Goal: Task Accomplishment & Management: Use online tool/utility

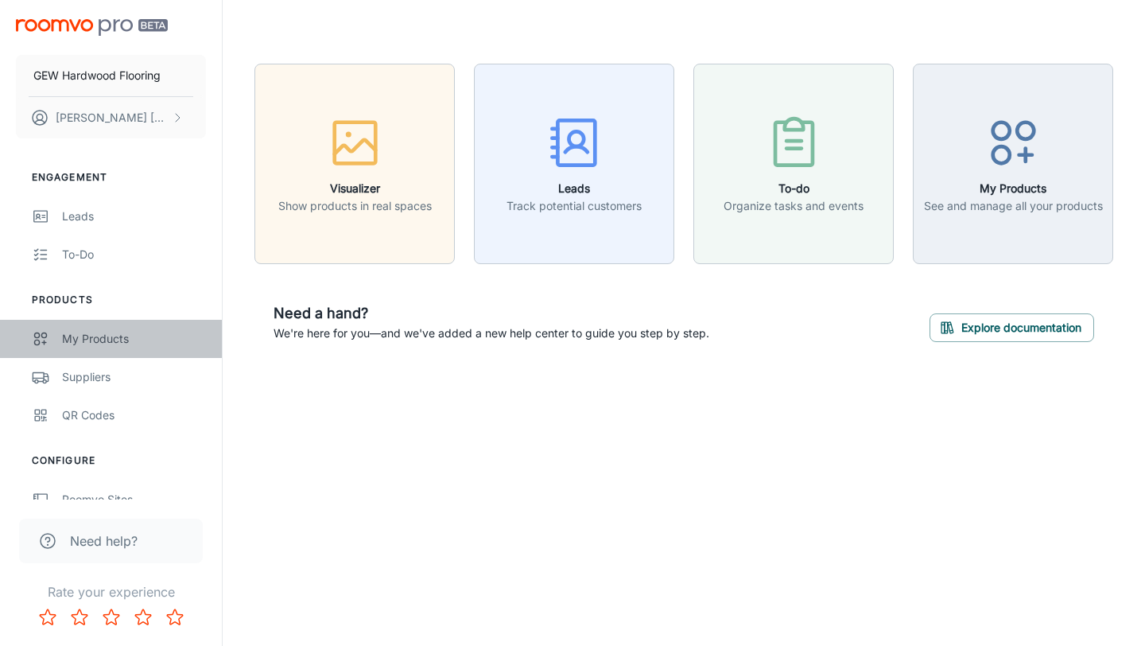
click at [80, 332] on div "My Products" at bounding box center [134, 338] width 144 height 17
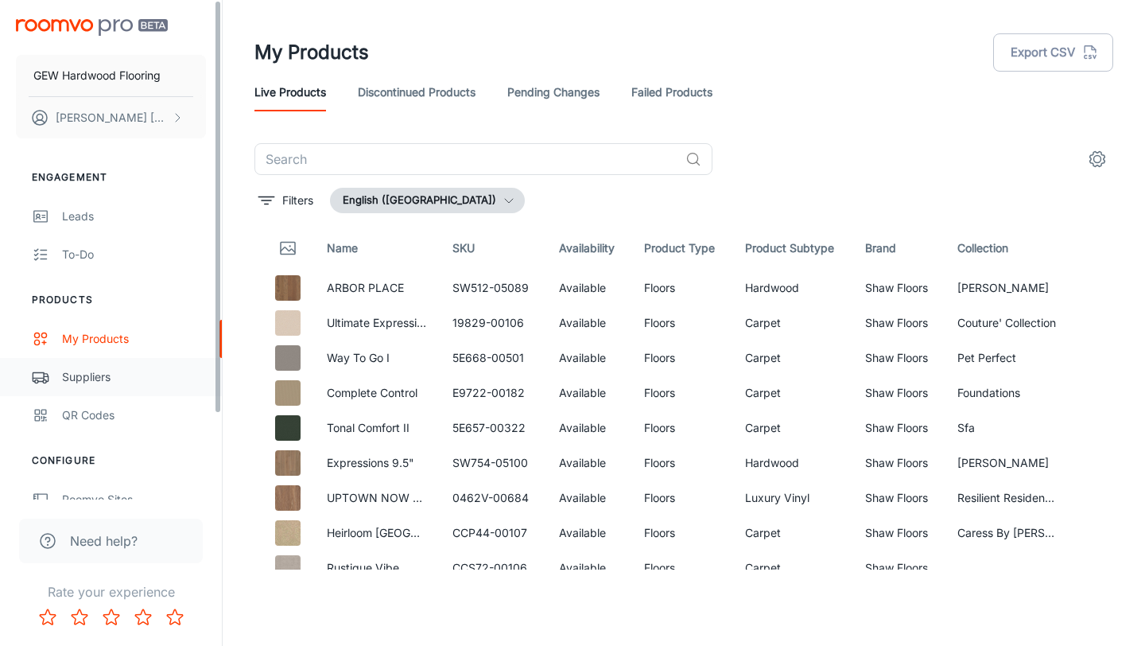
click at [157, 365] on link "Suppliers" at bounding box center [111, 377] width 222 height 38
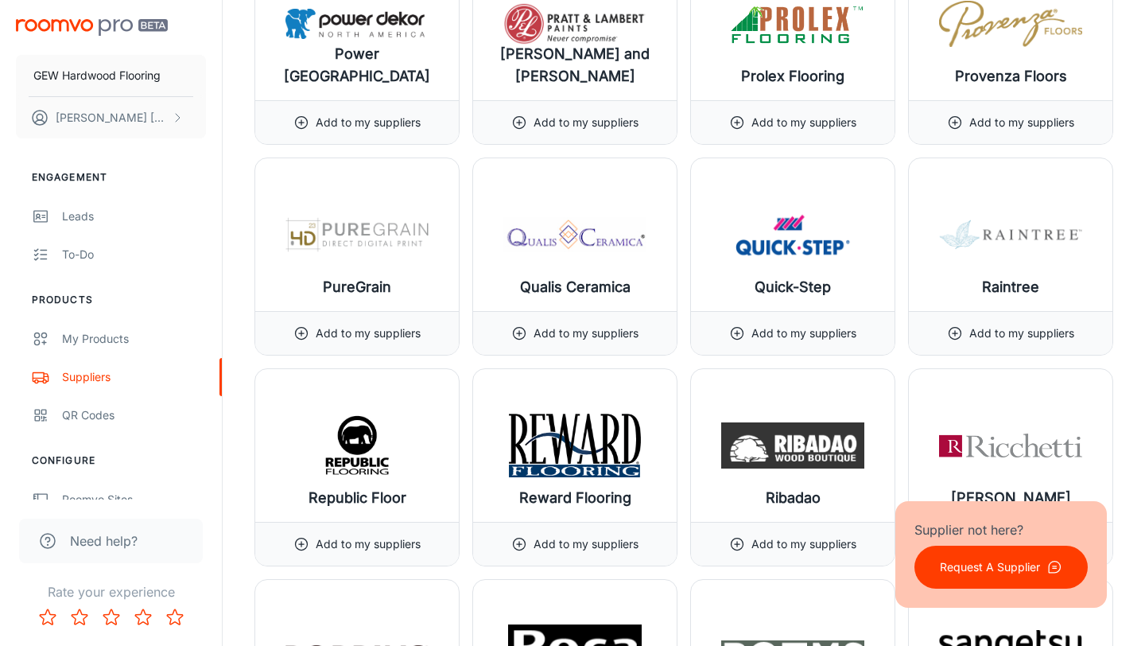
scroll to position [15373, 0]
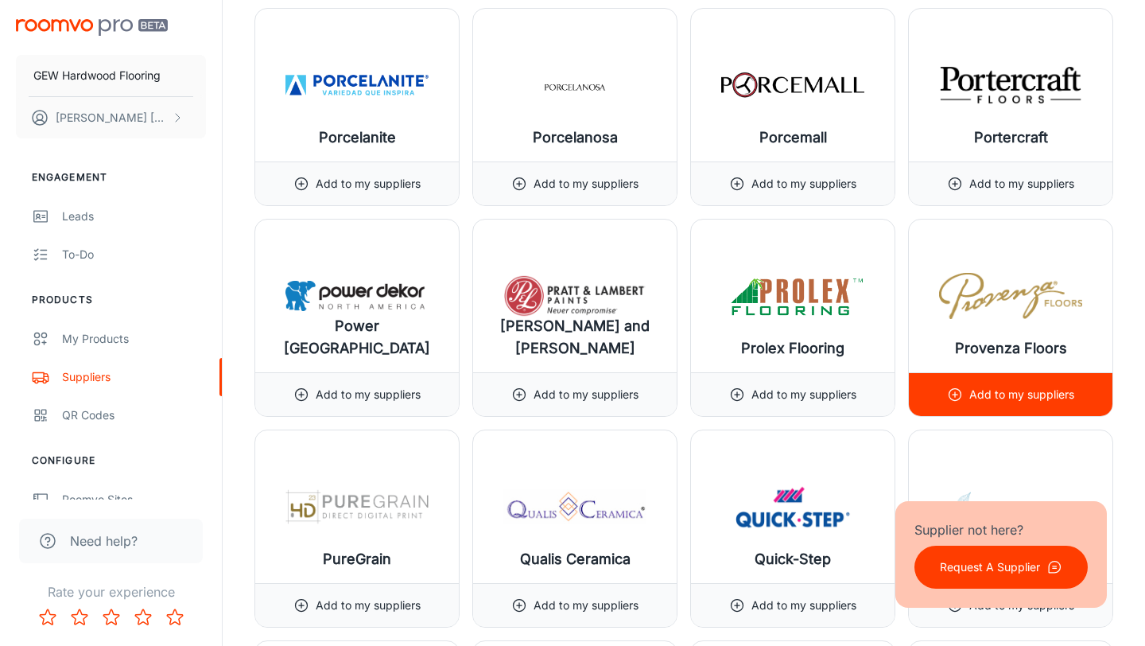
click at [993, 389] on p "Add to my suppliers" at bounding box center [1022, 394] width 105 height 17
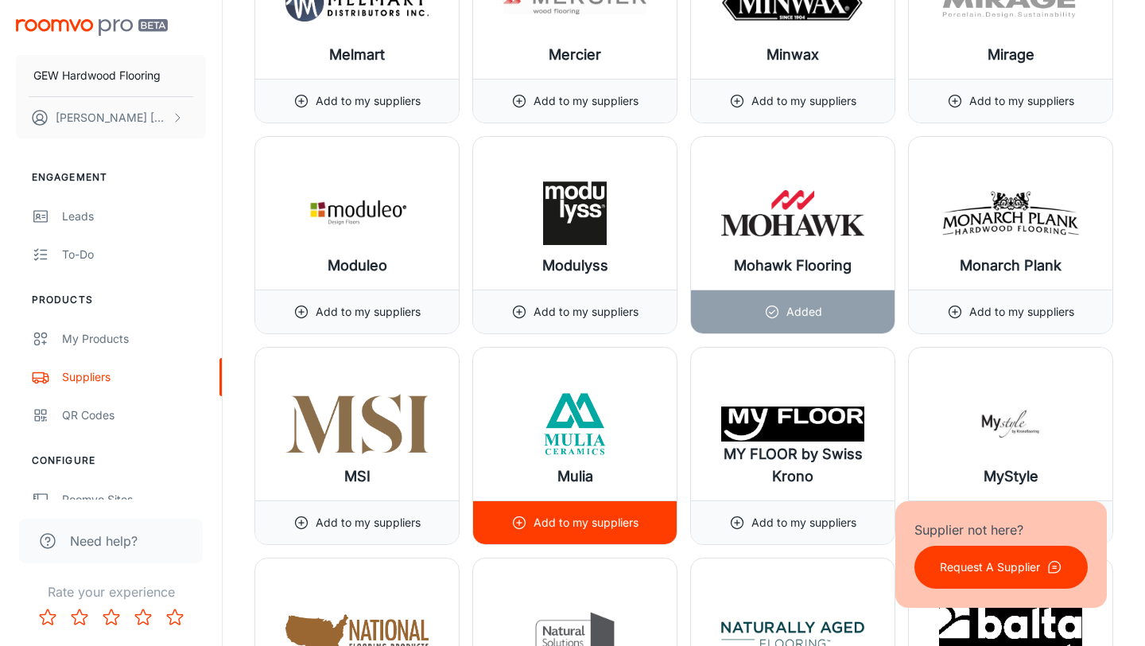
scroll to position [13136, 0]
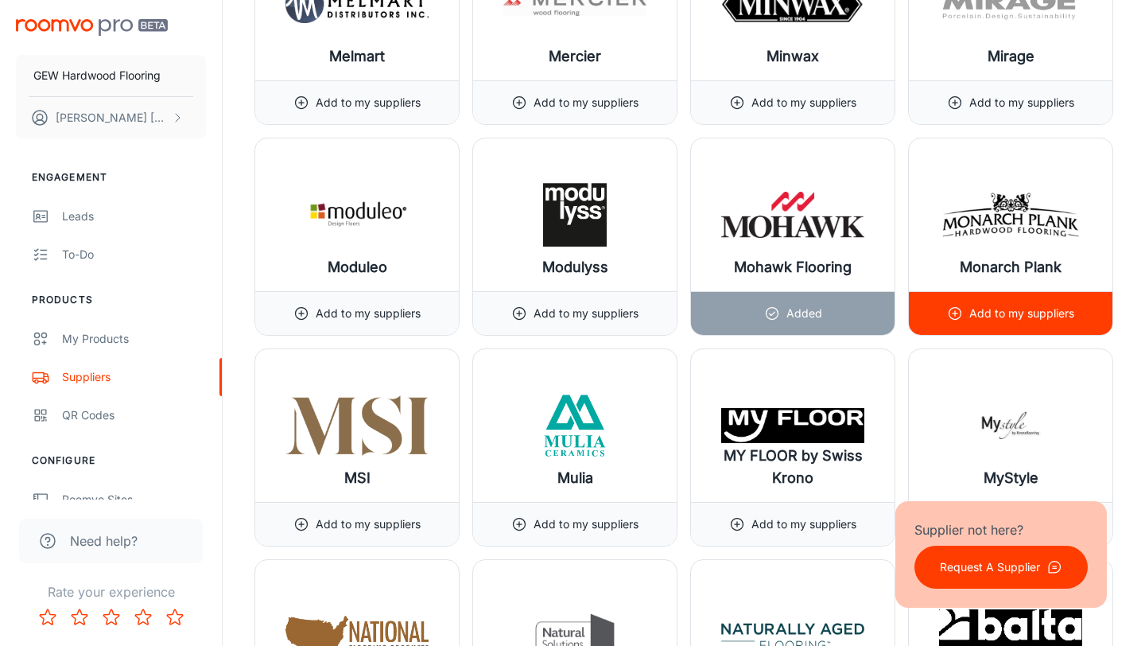
click at [1013, 313] on p "Add to my suppliers" at bounding box center [1022, 313] width 105 height 17
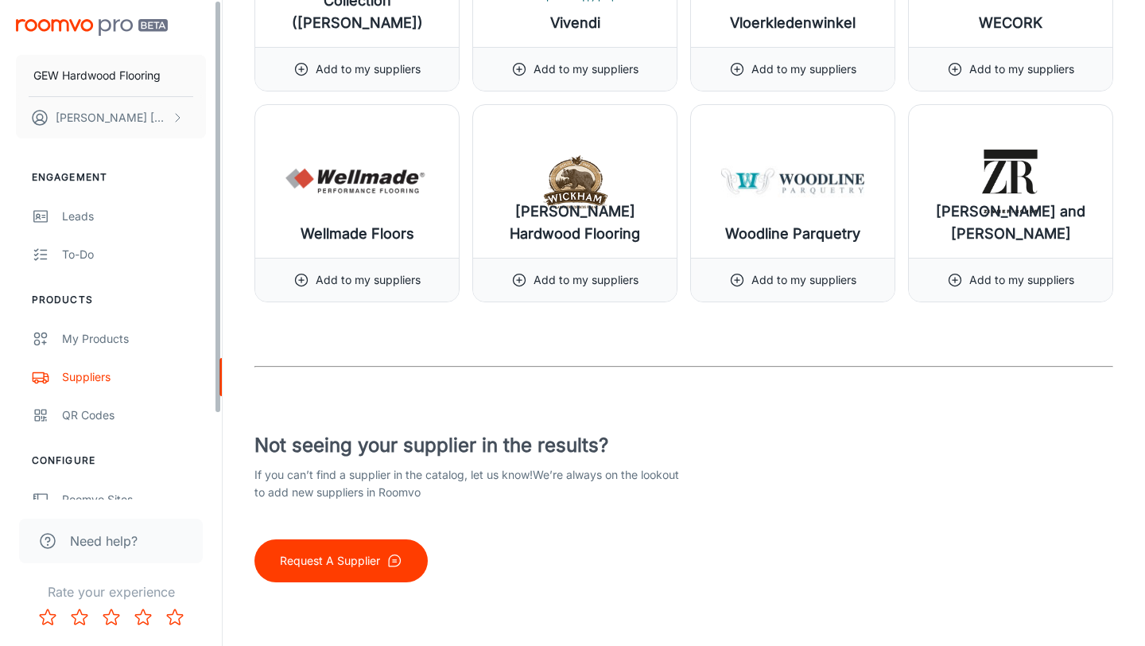
scroll to position [103, 0]
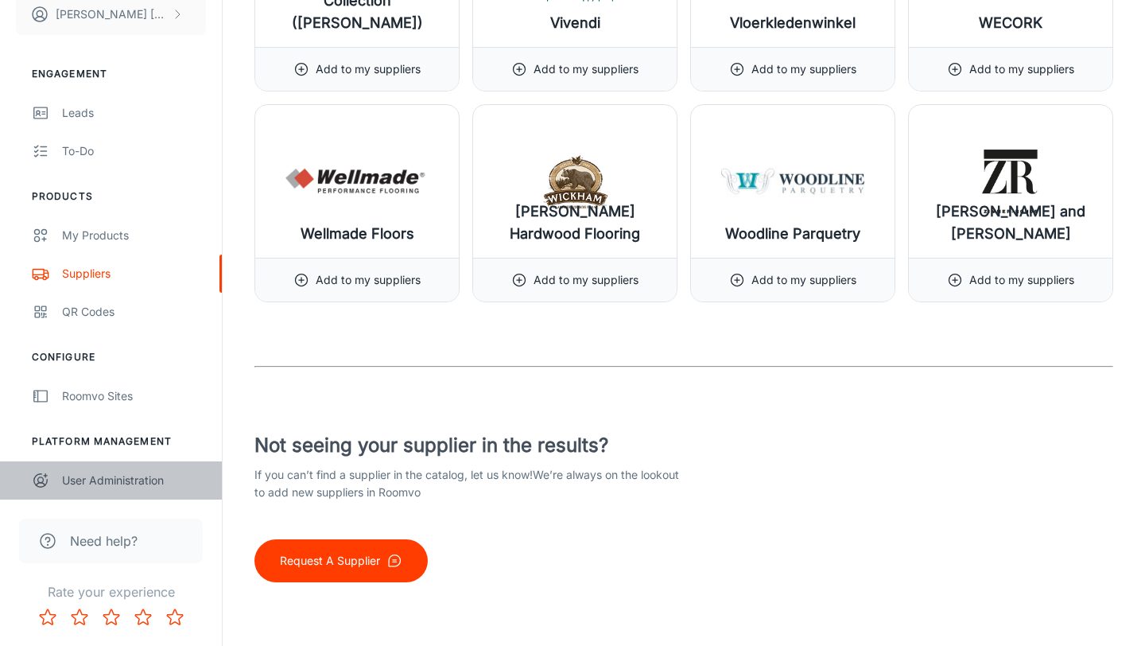
click at [131, 490] on link "User Administration" at bounding box center [111, 480] width 222 height 38
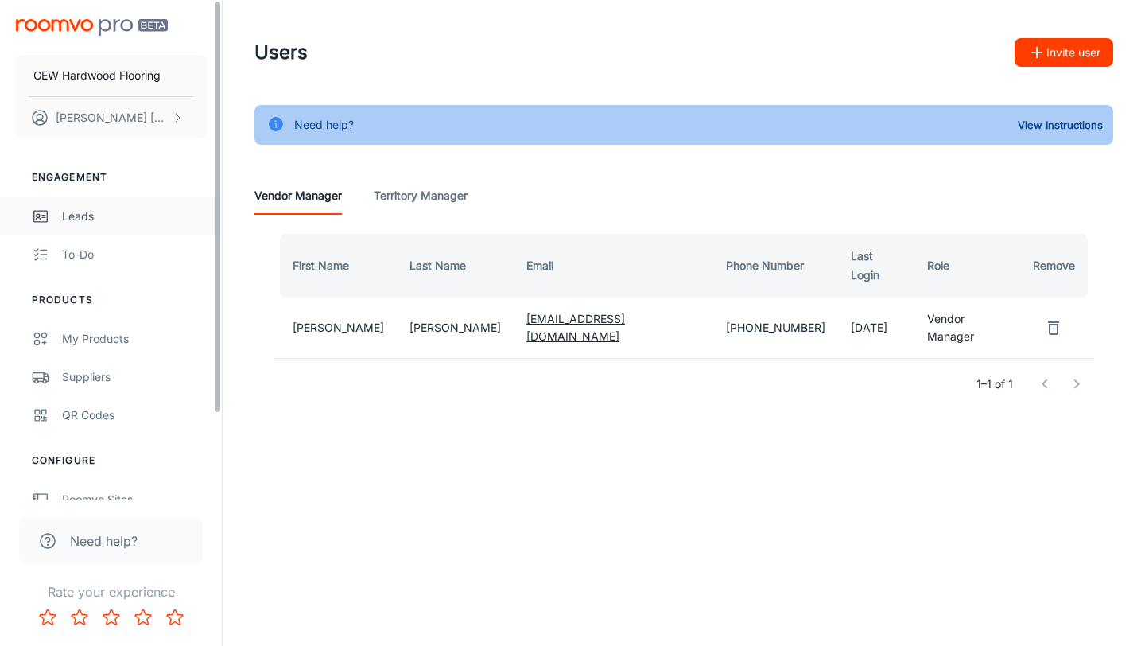
click at [111, 212] on div "Leads" at bounding box center [134, 216] width 144 height 17
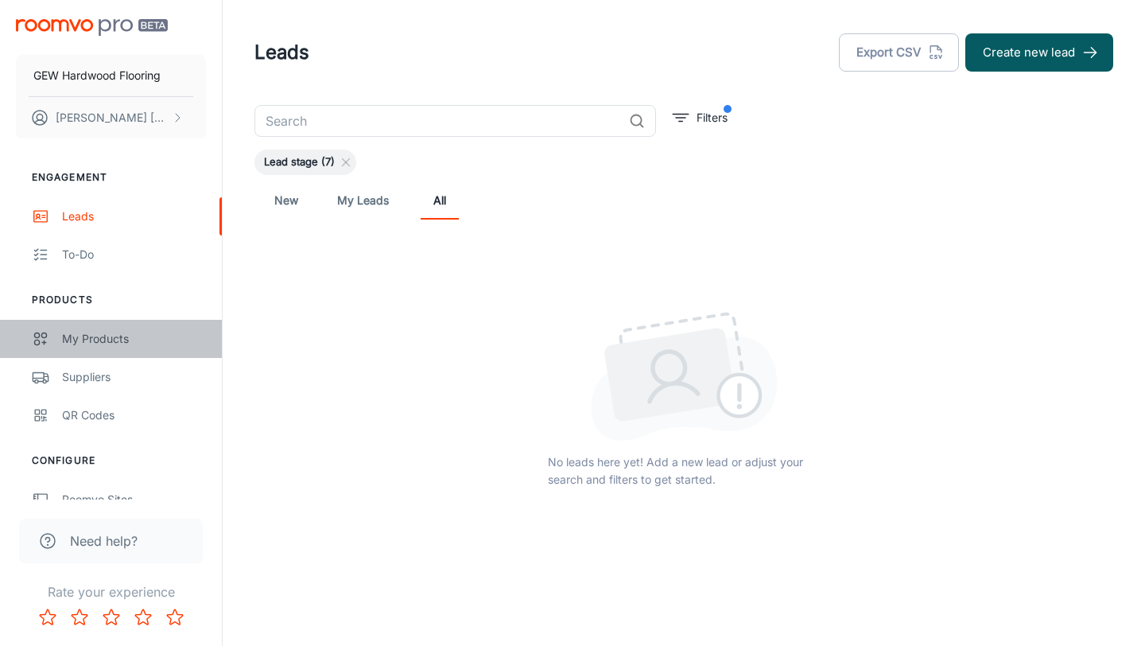
click at [88, 321] on link "My Products" at bounding box center [111, 339] width 222 height 38
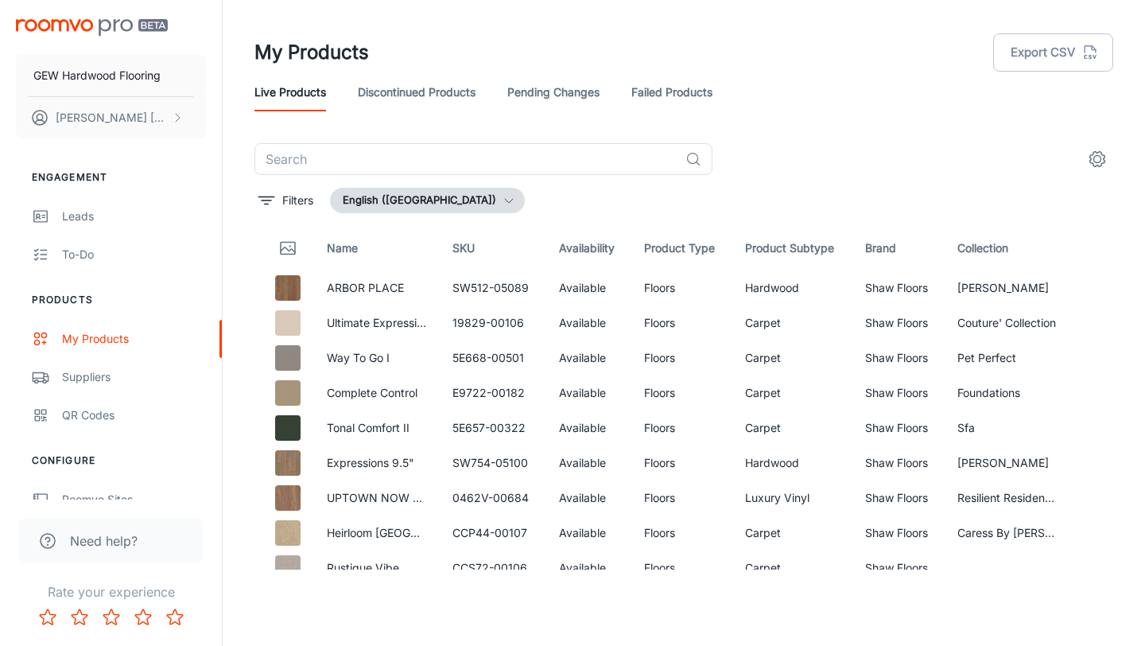
click at [469, 97] on link "Discontinued Products" at bounding box center [417, 92] width 118 height 38
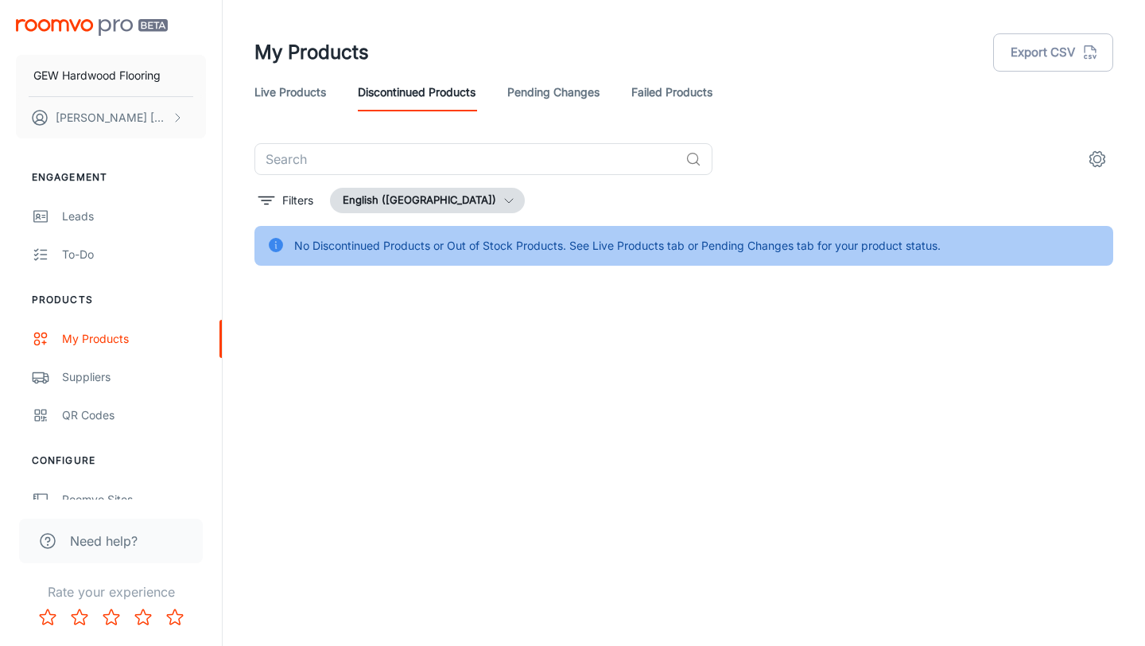
click at [536, 87] on link "Pending Changes" at bounding box center [553, 92] width 92 height 38
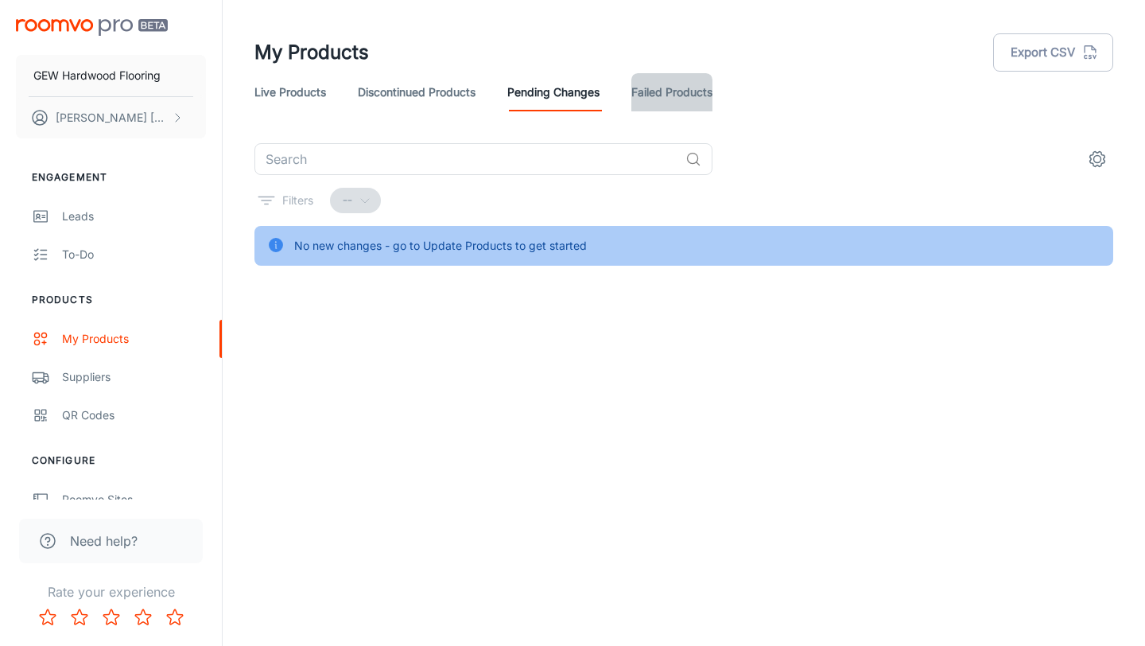
click at [666, 96] on link "Failed Products" at bounding box center [672, 92] width 81 height 38
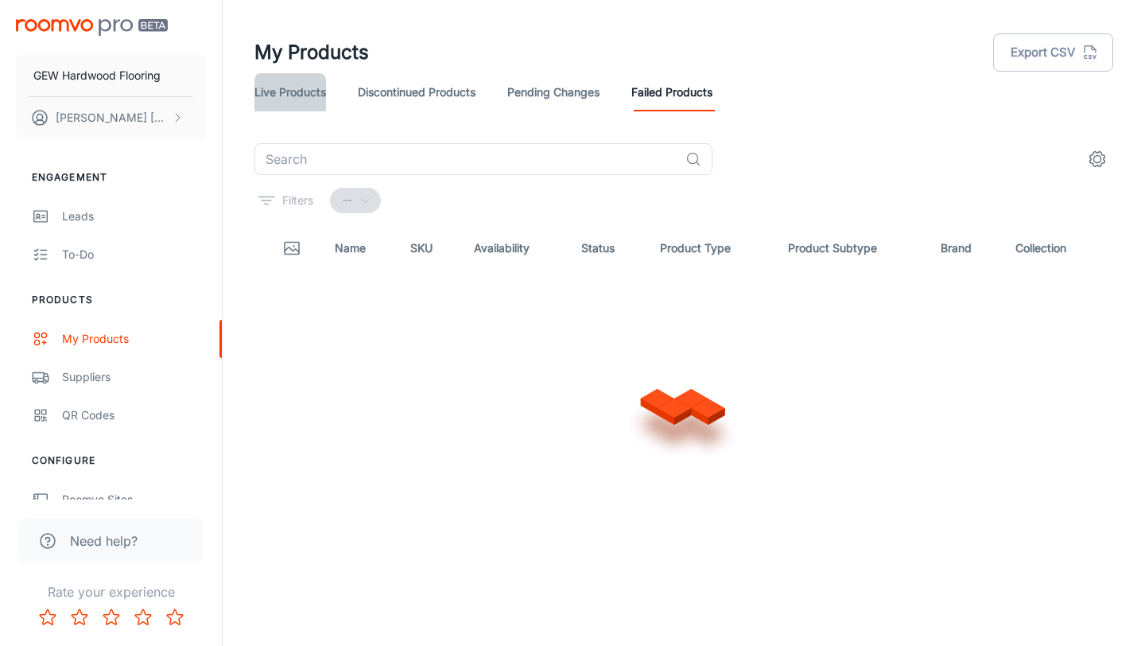
click at [298, 97] on link "Live Products" at bounding box center [291, 92] width 72 height 38
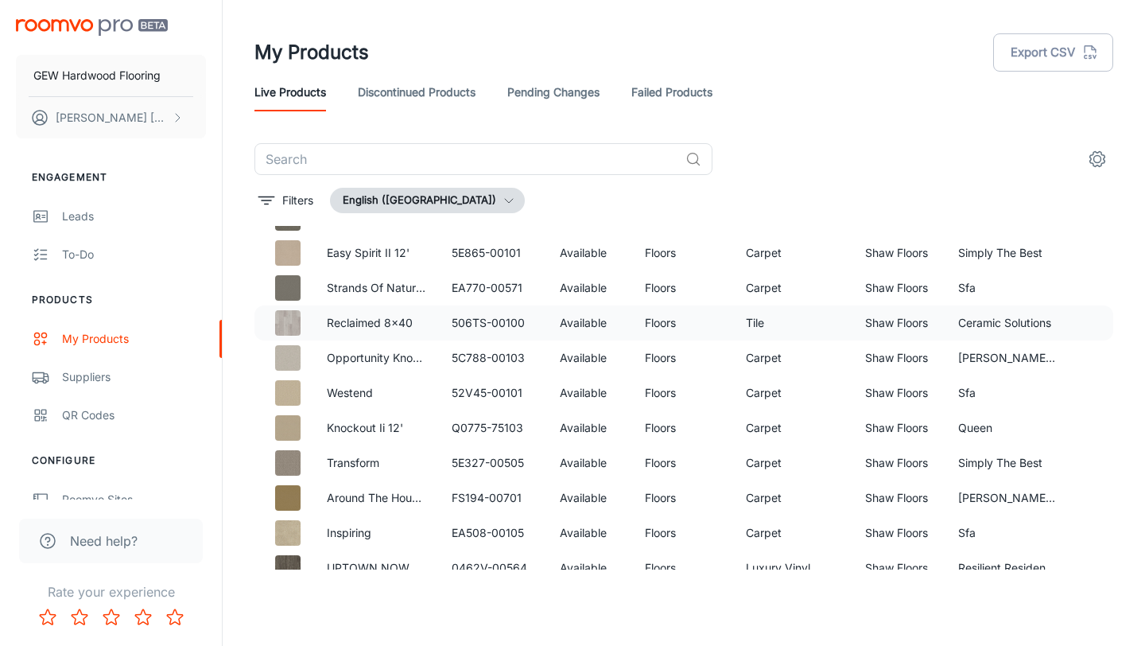
scroll to position [2206, 0]
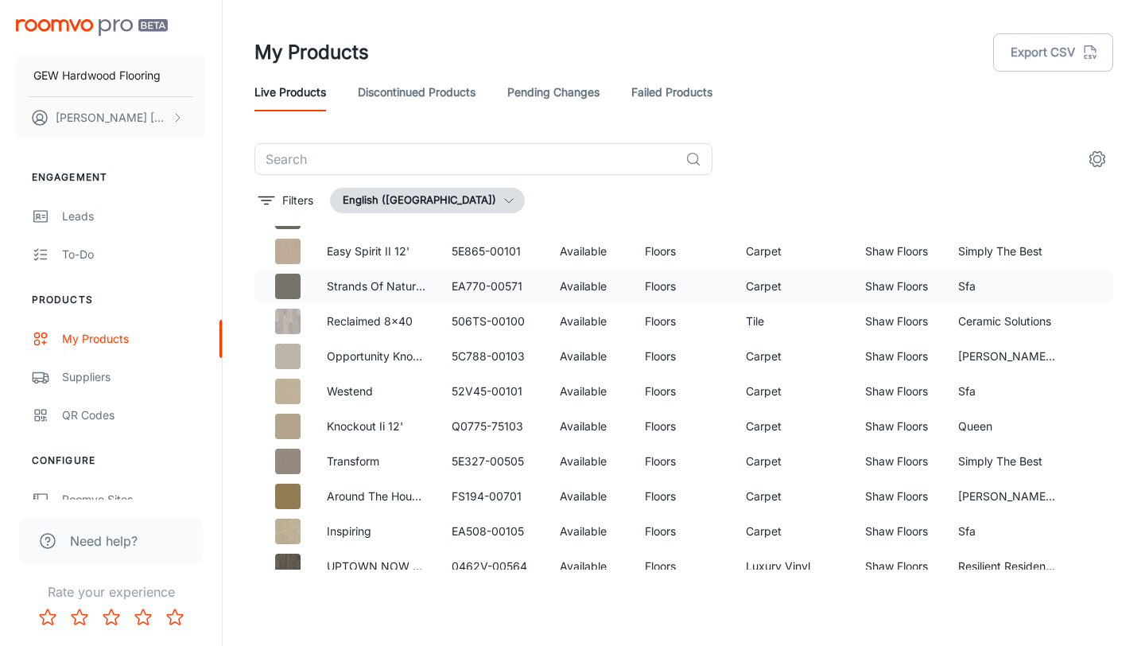
click at [990, 287] on td "Sfa" at bounding box center [1008, 286] width 125 height 35
click at [1086, 157] on button "settings" at bounding box center [1098, 159] width 32 height 32
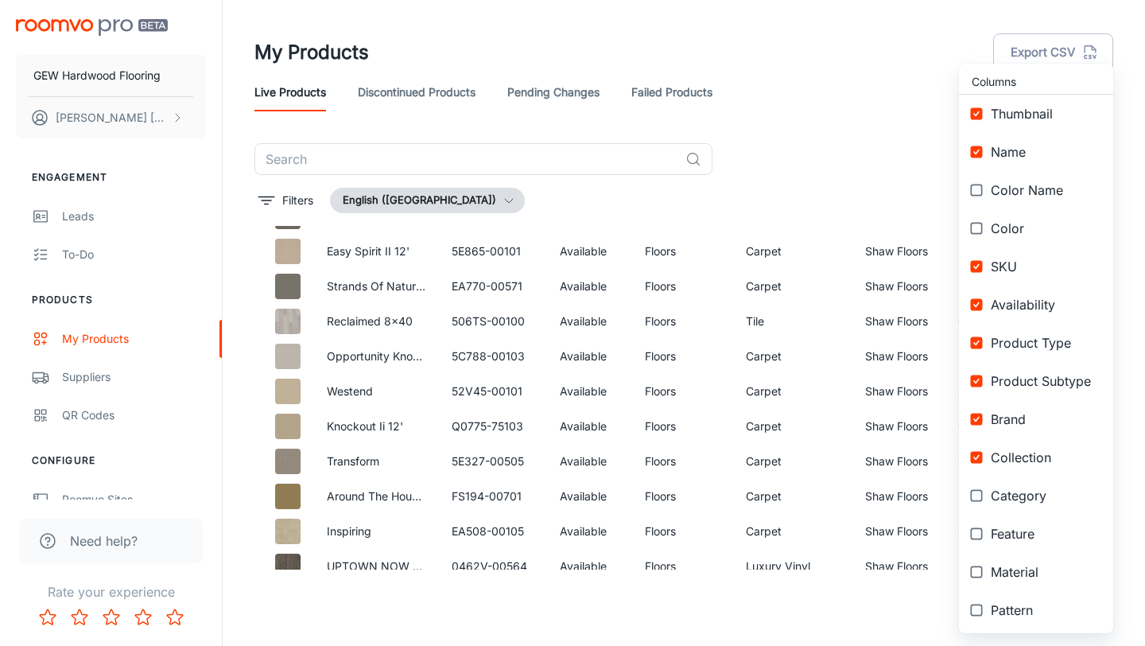
scroll to position [231, 0]
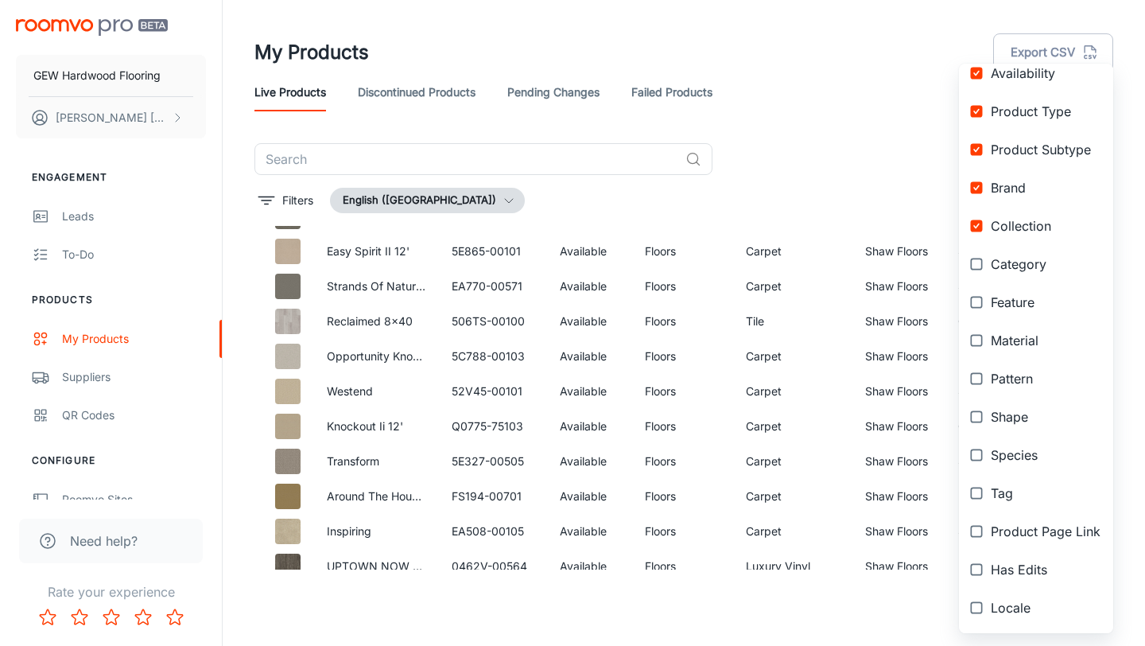
click at [747, 387] on div at bounding box center [572, 323] width 1145 height 646
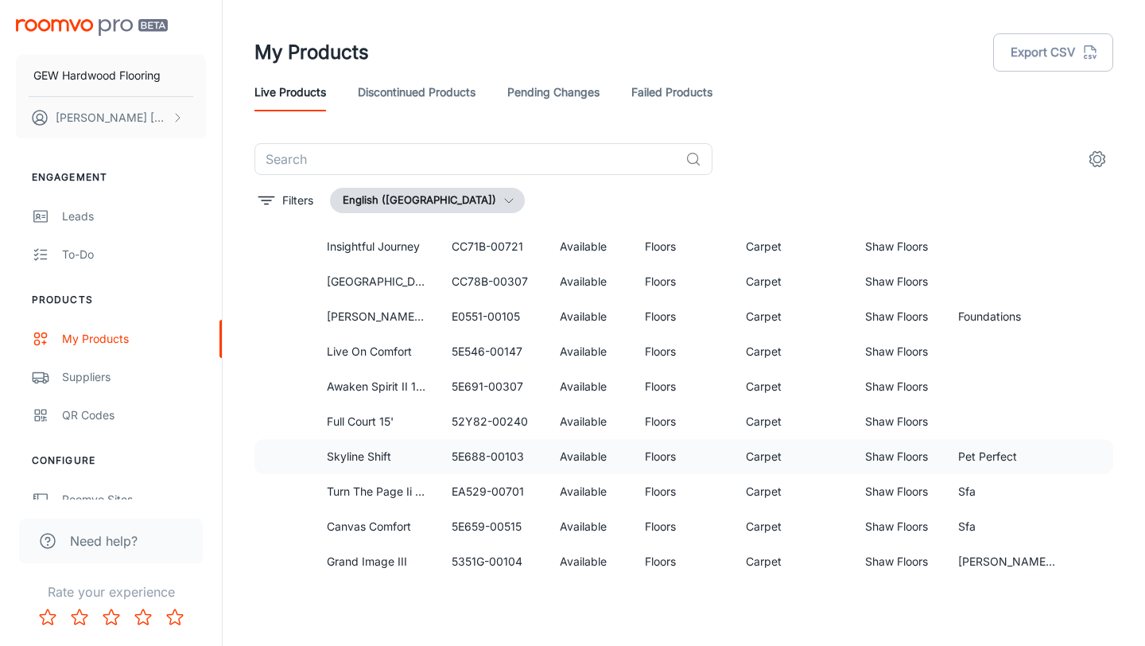
scroll to position [3061, 0]
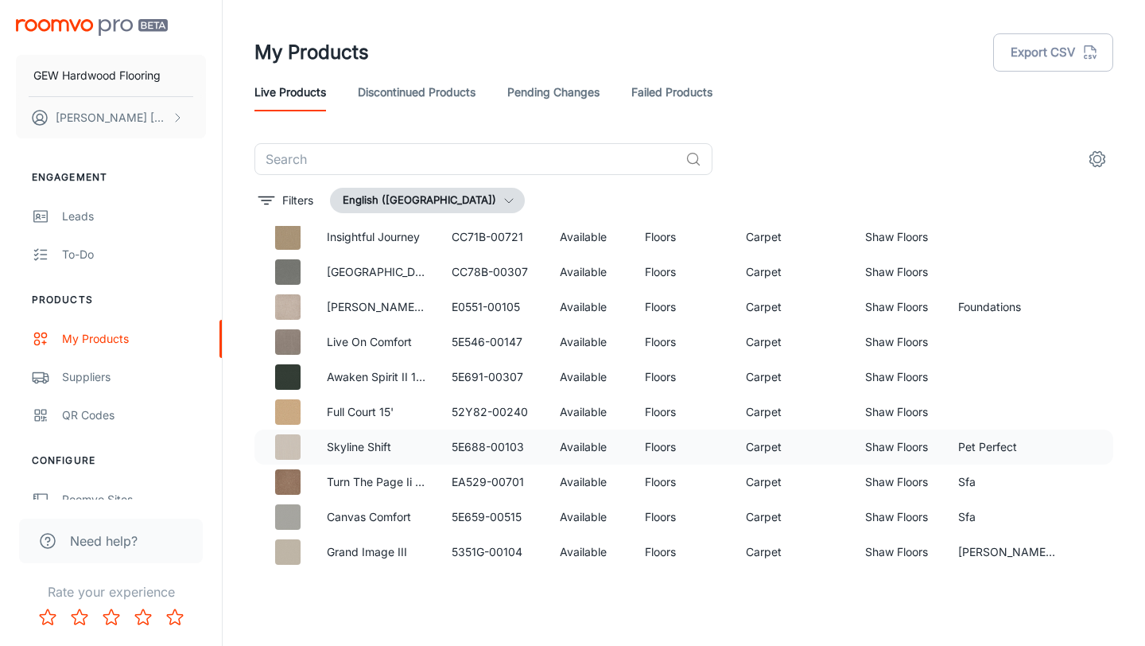
click at [297, 449] on img at bounding box center [287, 446] width 25 height 25
click at [342, 449] on p "Skyline Shift" at bounding box center [376, 446] width 99 height 17
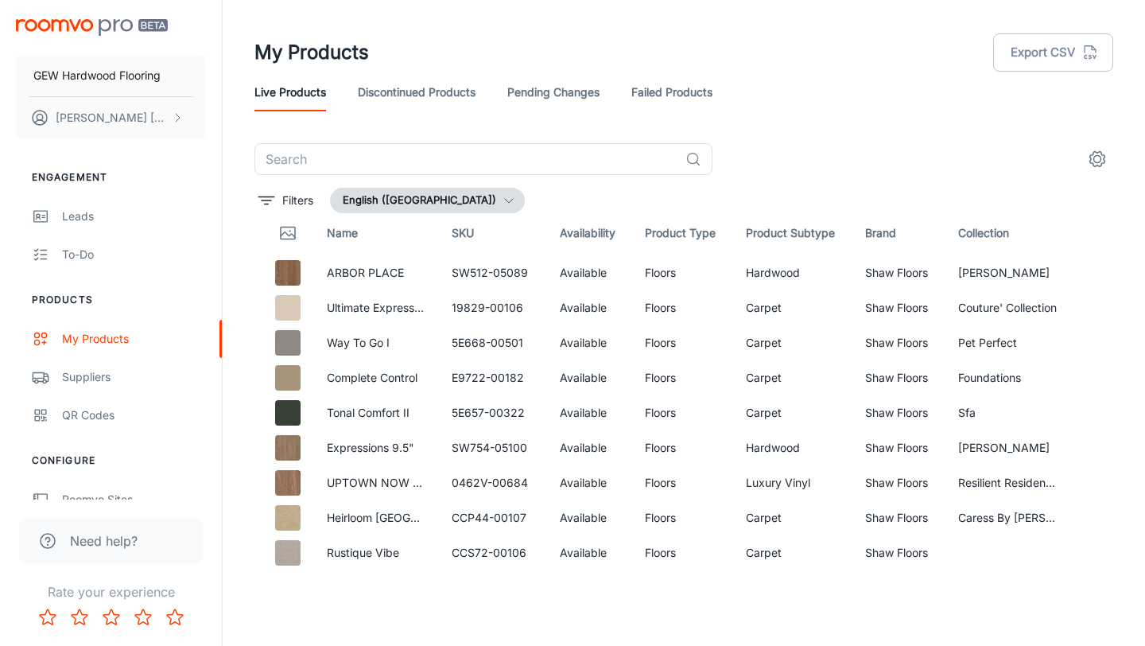
scroll to position [0, 0]
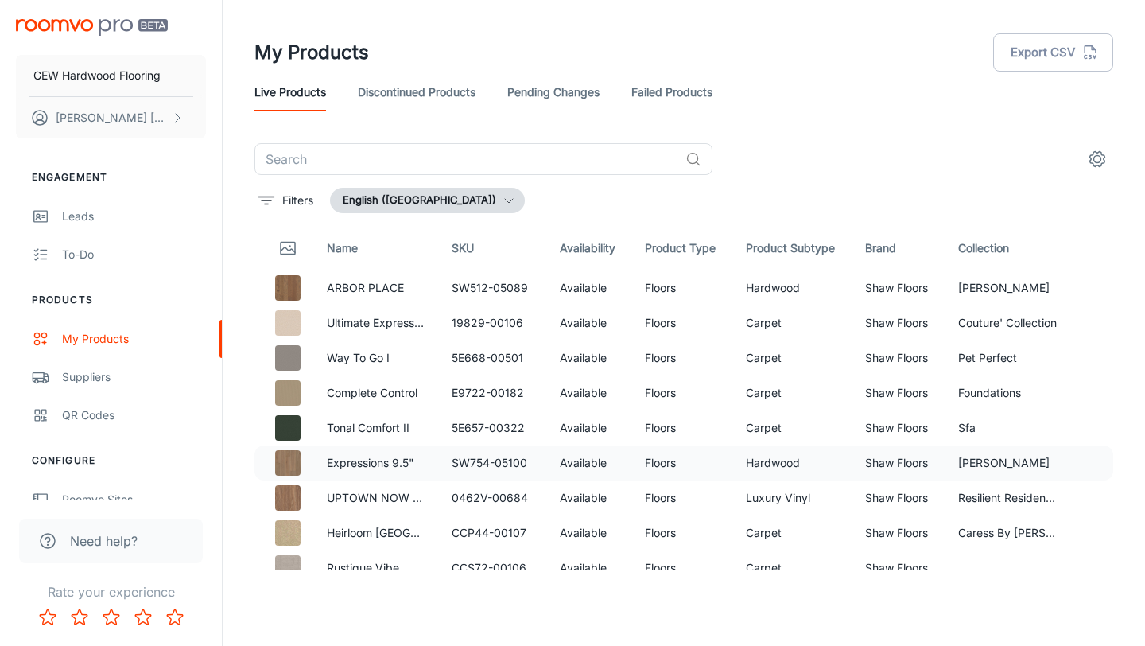
click at [289, 459] on img at bounding box center [287, 462] width 25 height 25
click at [291, 459] on img at bounding box center [287, 462] width 25 height 25
click at [300, 409] on td at bounding box center [285, 392] width 60 height 35
click at [290, 408] on td at bounding box center [285, 392] width 60 height 35
click at [104, 378] on div "Suppliers" at bounding box center [134, 376] width 144 height 17
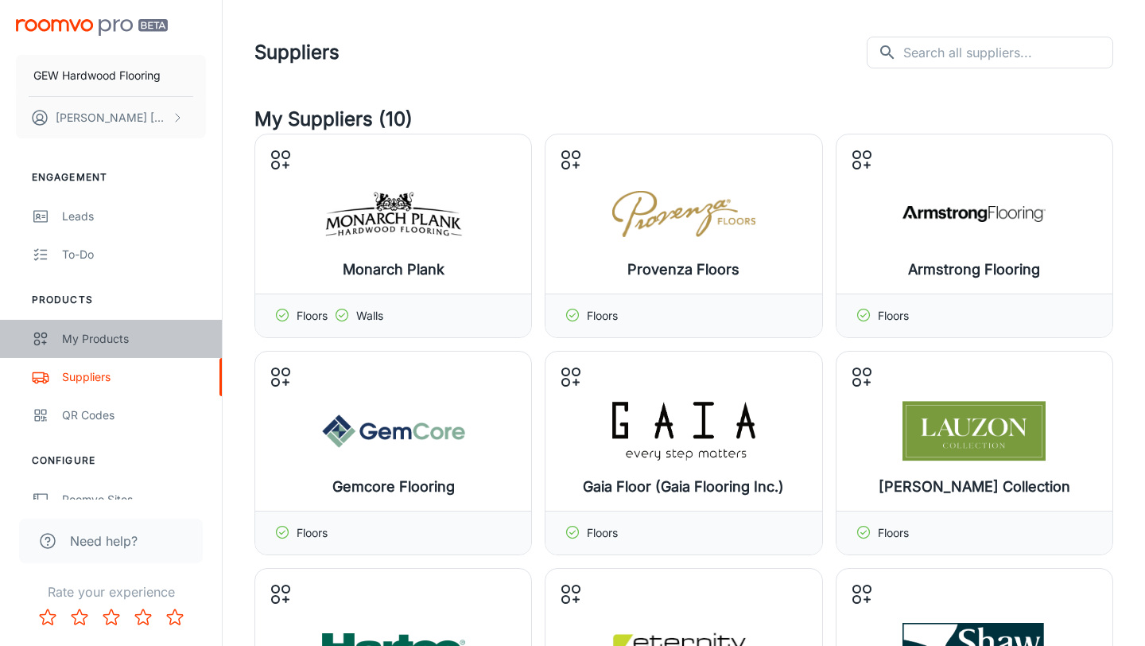
click at [106, 337] on div "My Products" at bounding box center [134, 338] width 144 height 17
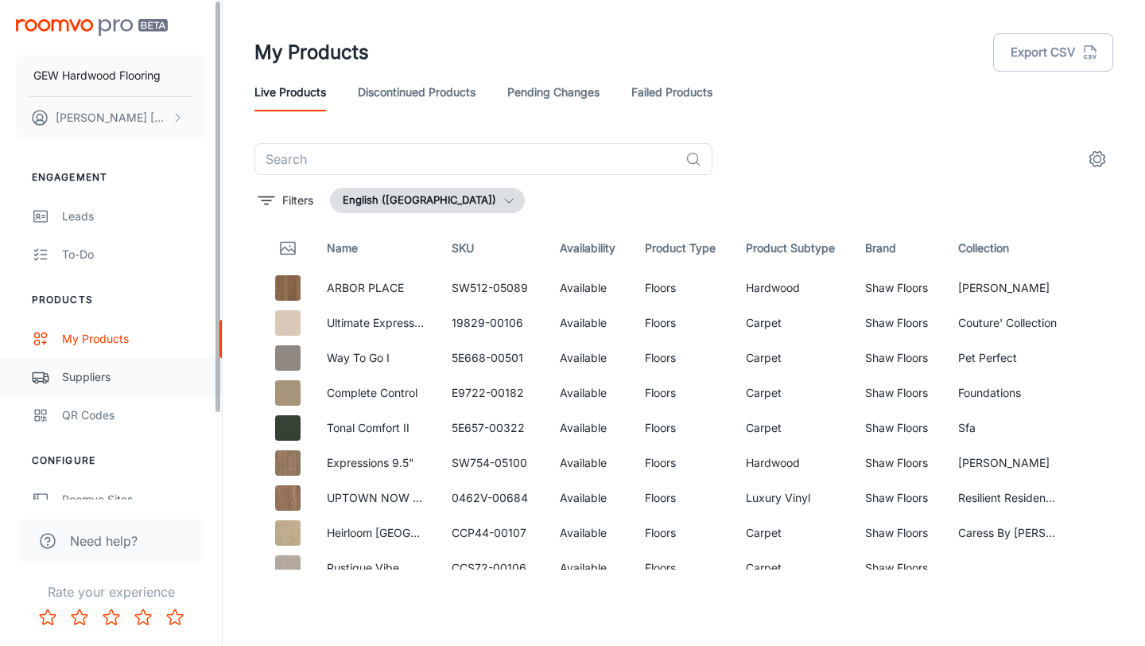
click at [99, 367] on link "Suppliers" at bounding box center [111, 377] width 222 height 38
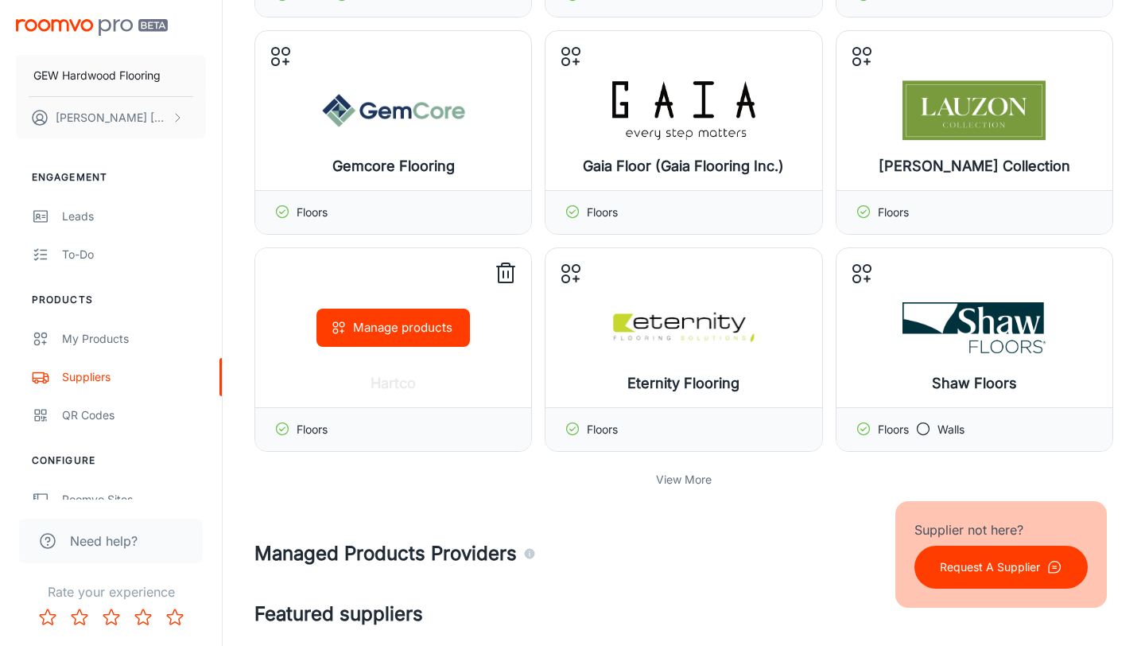
scroll to position [330, 0]
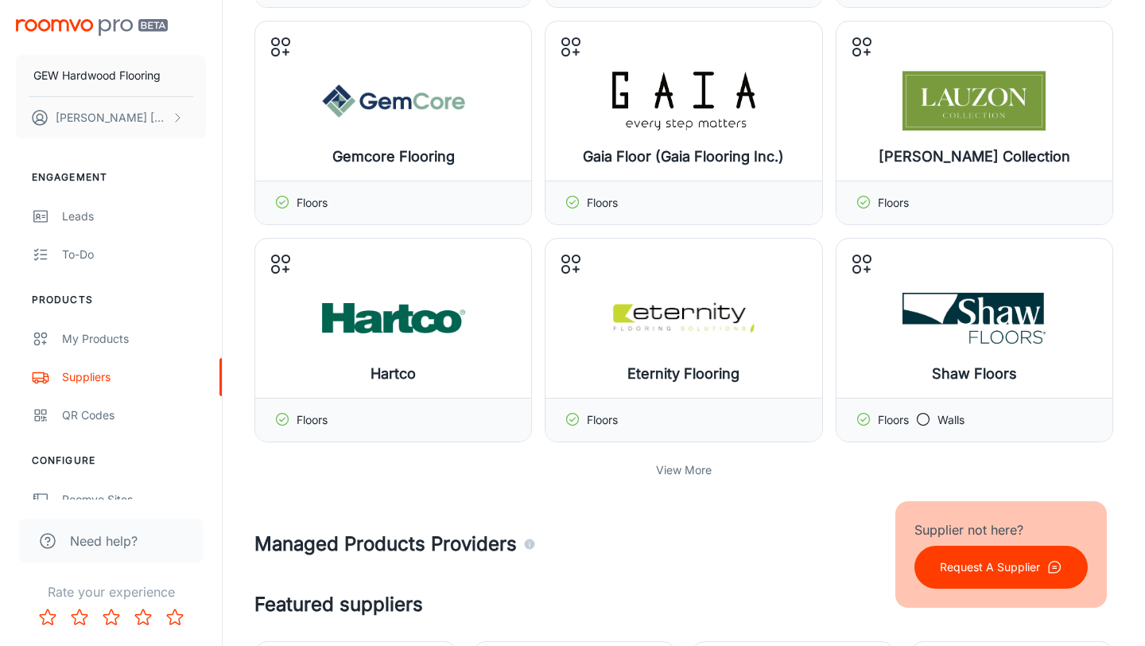
click at [686, 462] on p "View More" at bounding box center [684, 469] width 56 height 17
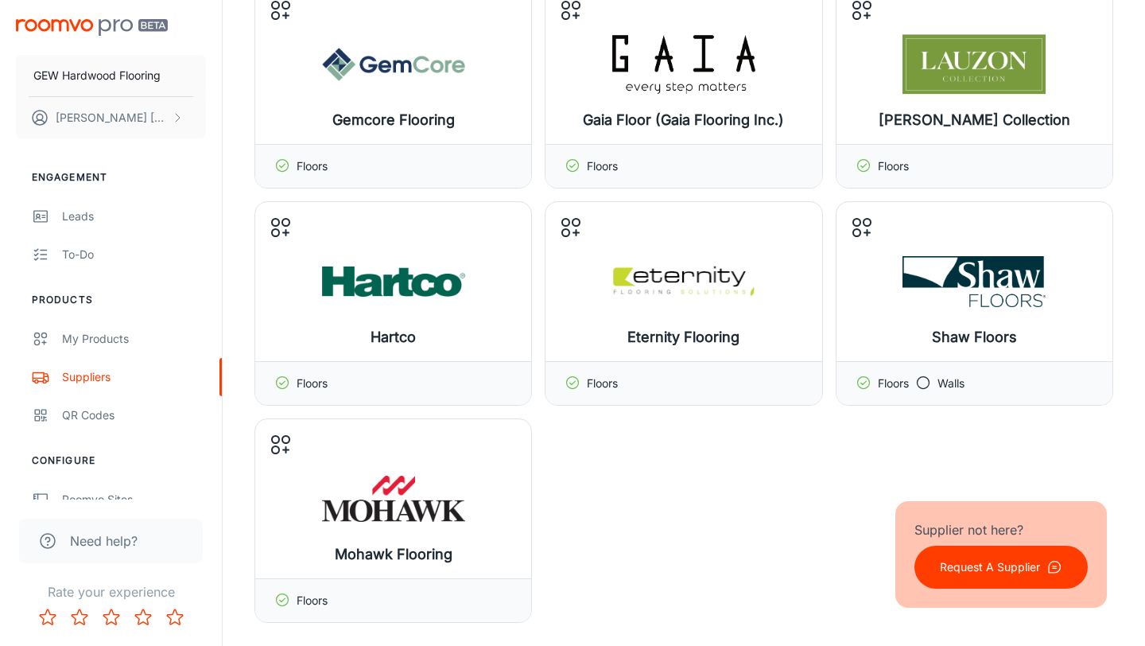
scroll to position [394, 0]
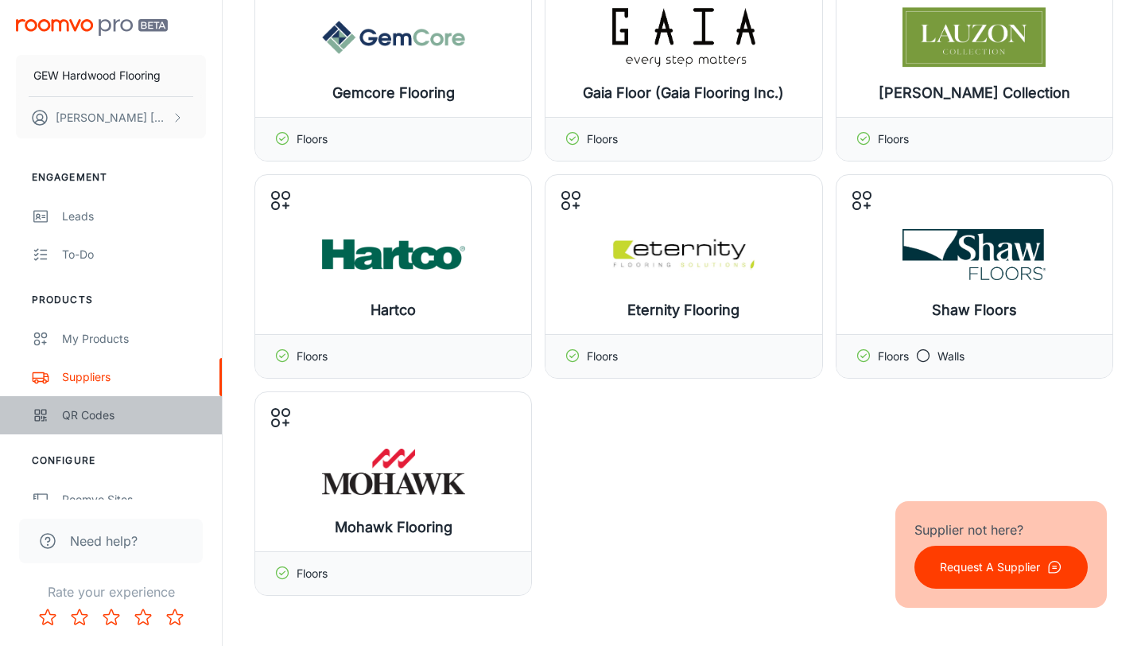
click at [116, 412] on div "QR Codes" at bounding box center [134, 414] width 144 height 17
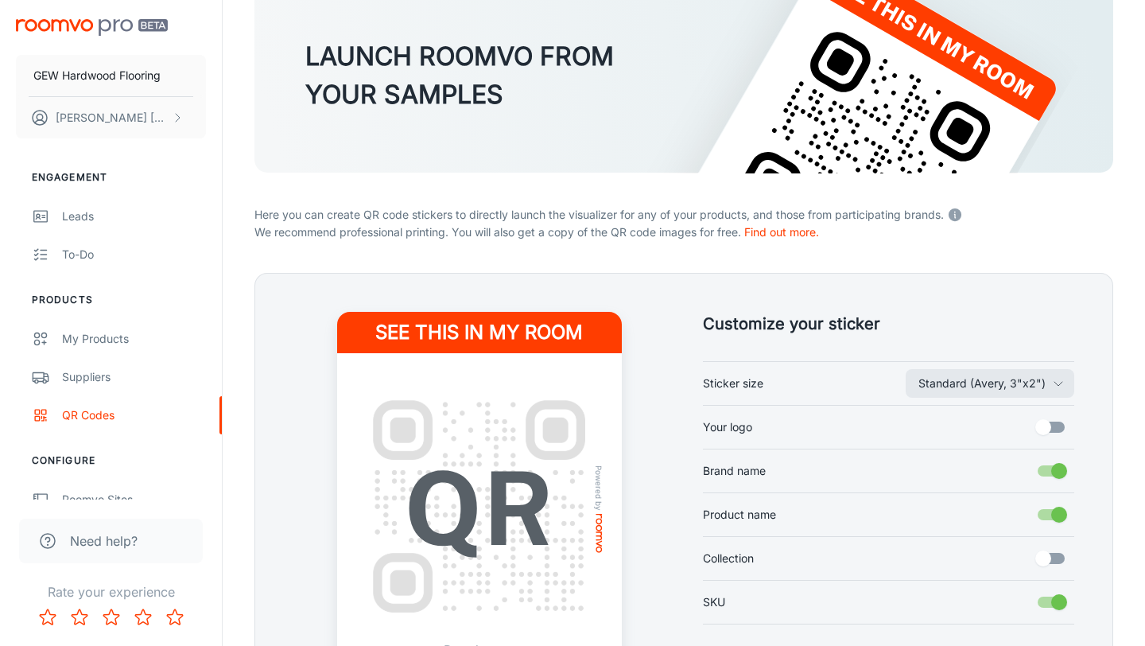
scroll to position [219, 0]
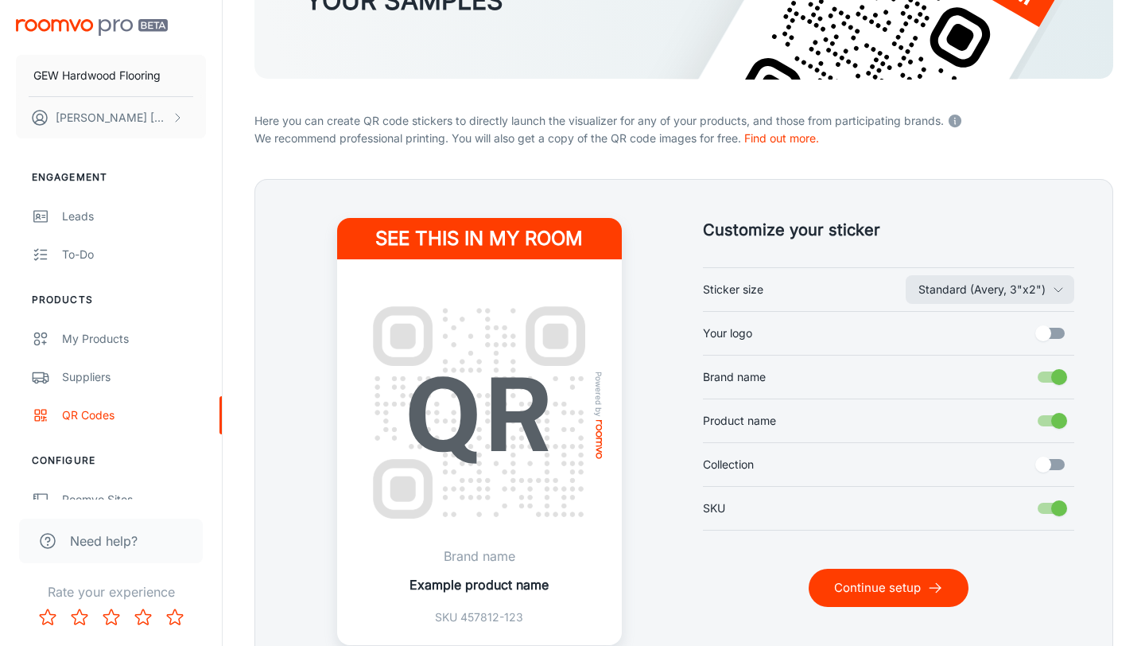
click at [1052, 345] on input "Your logo" at bounding box center [1043, 333] width 91 height 30
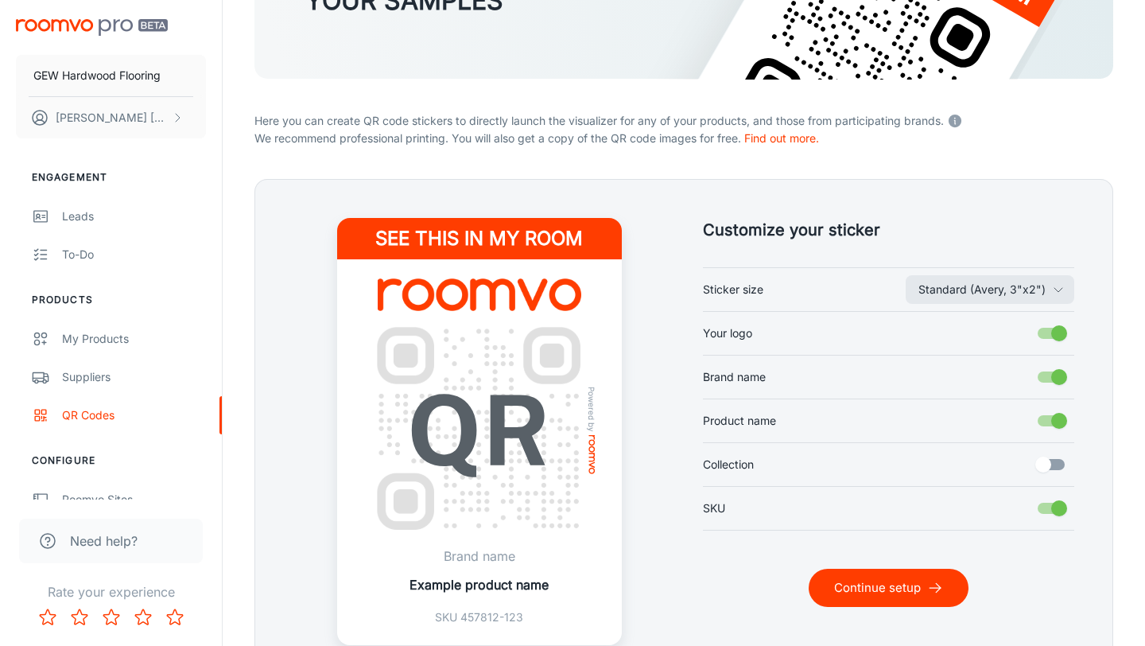
click at [1054, 336] on input "Your logo" at bounding box center [1059, 333] width 91 height 30
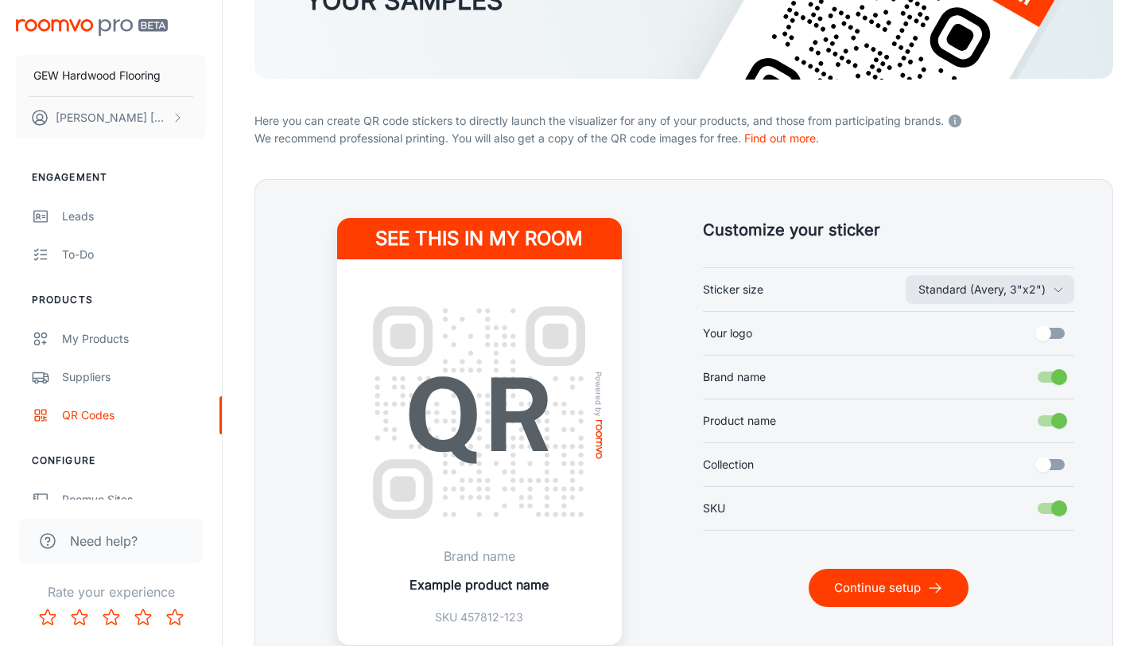
click at [1051, 334] on input "Your logo" at bounding box center [1043, 333] width 91 height 30
checkbox input "true"
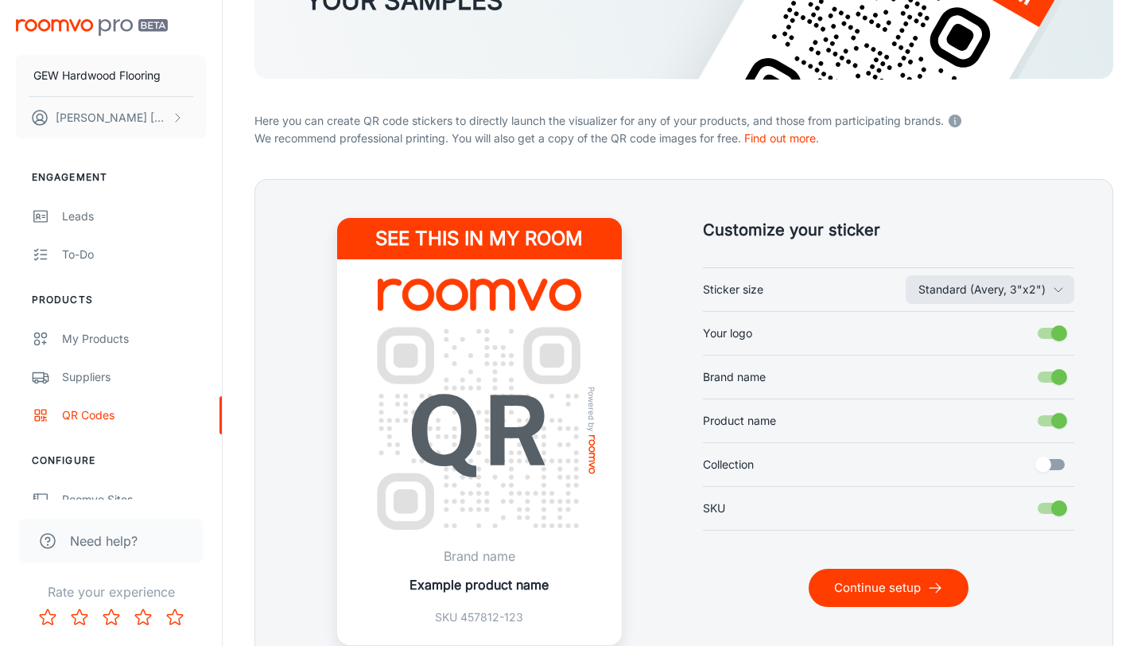
click at [923, 576] on button "Continue setup" at bounding box center [889, 588] width 160 height 38
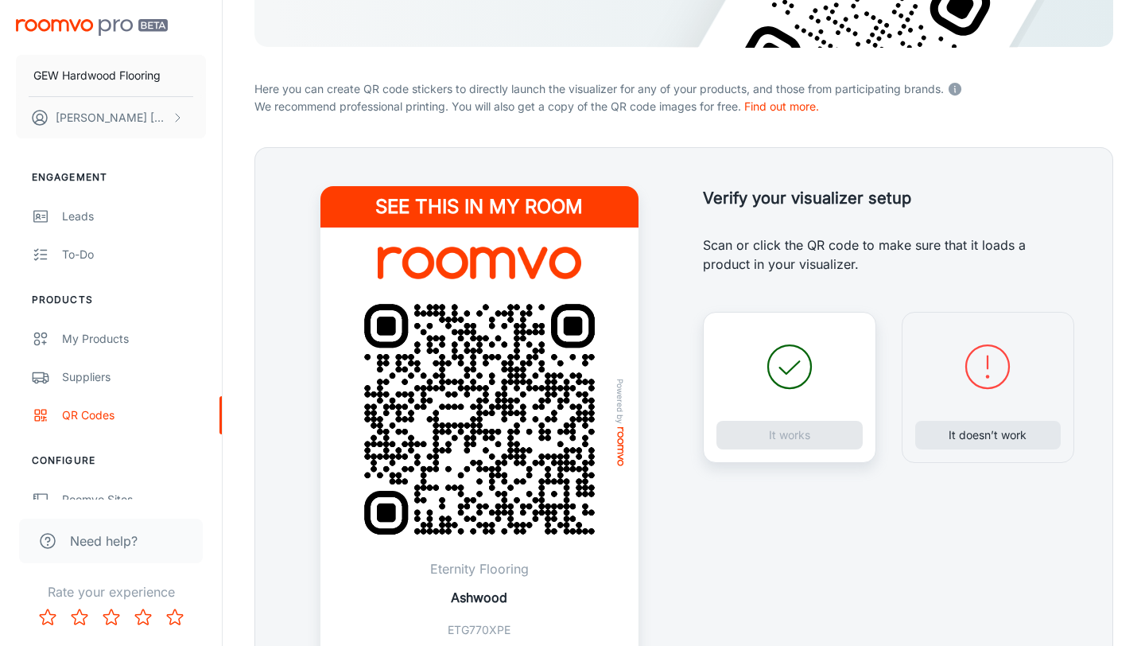
scroll to position [25, 0]
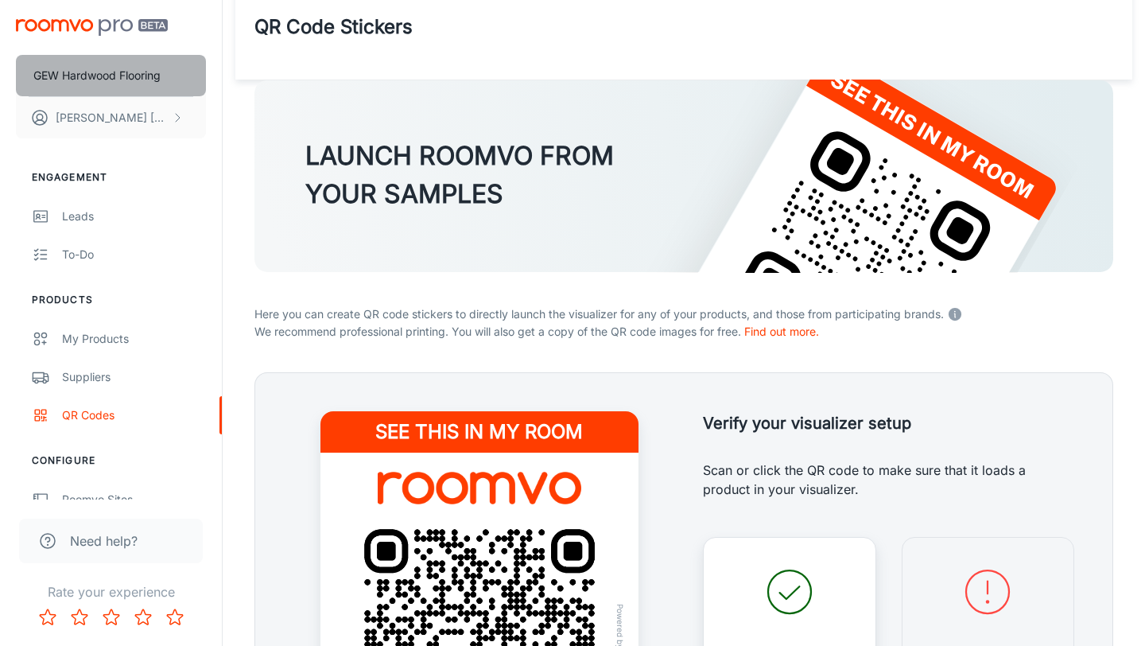
click at [84, 76] on p "GEW Hardwood Flooring" at bounding box center [96, 75] width 127 height 17
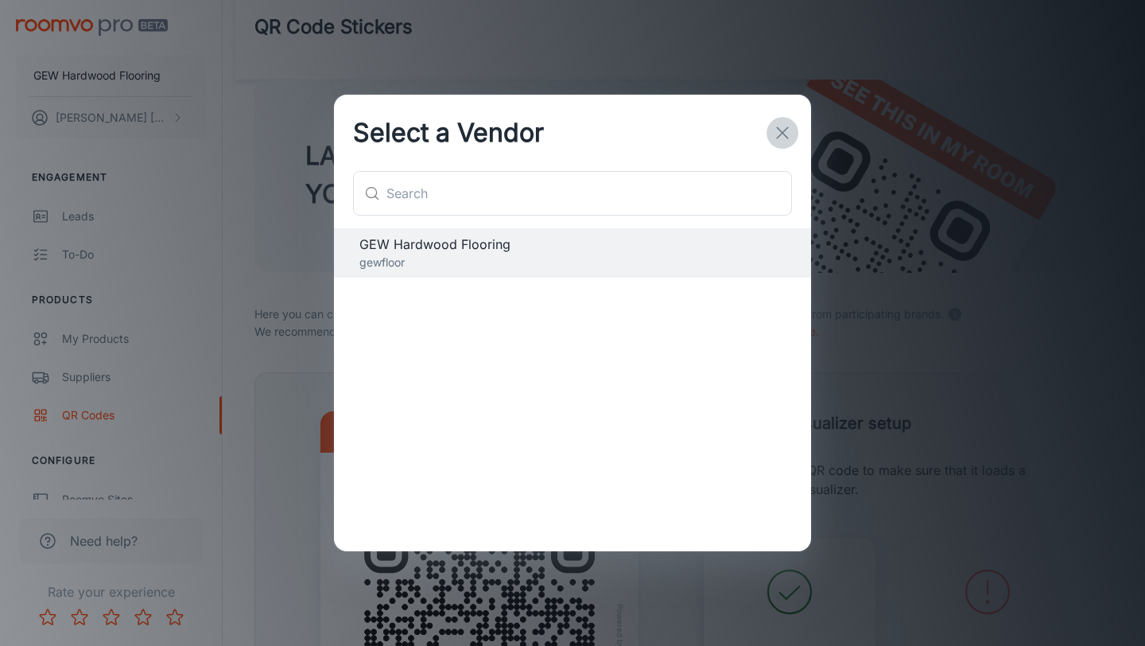
click at [778, 130] on icon "button" at bounding box center [782, 132] width 19 height 19
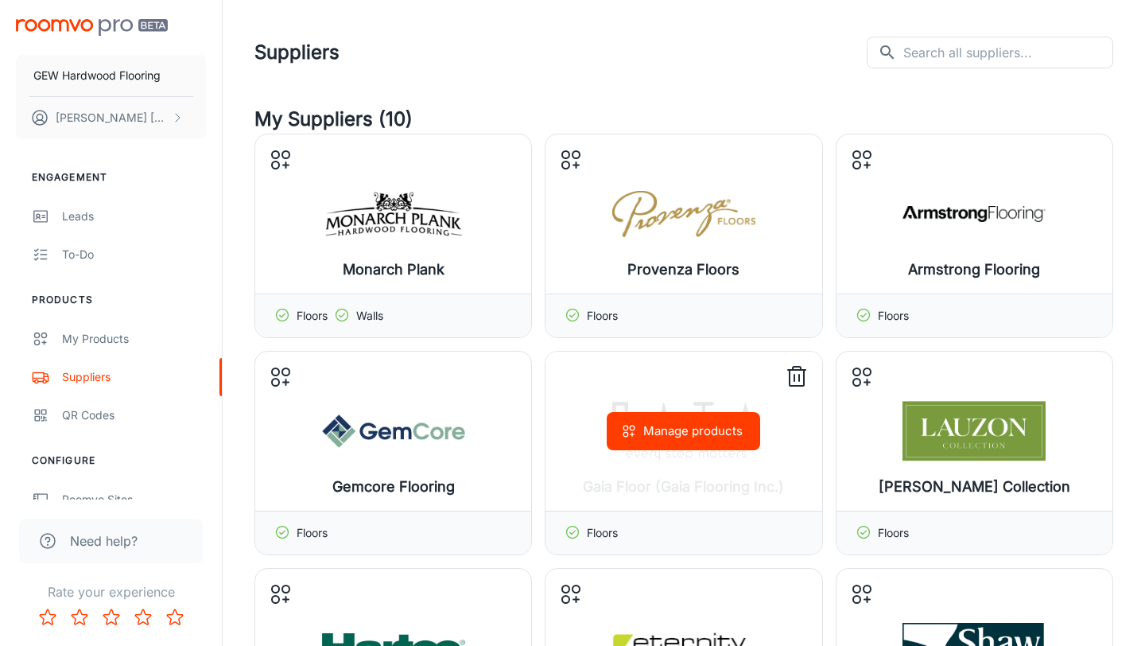
click at [647, 445] on button "Manage products" at bounding box center [684, 431] width 154 height 38
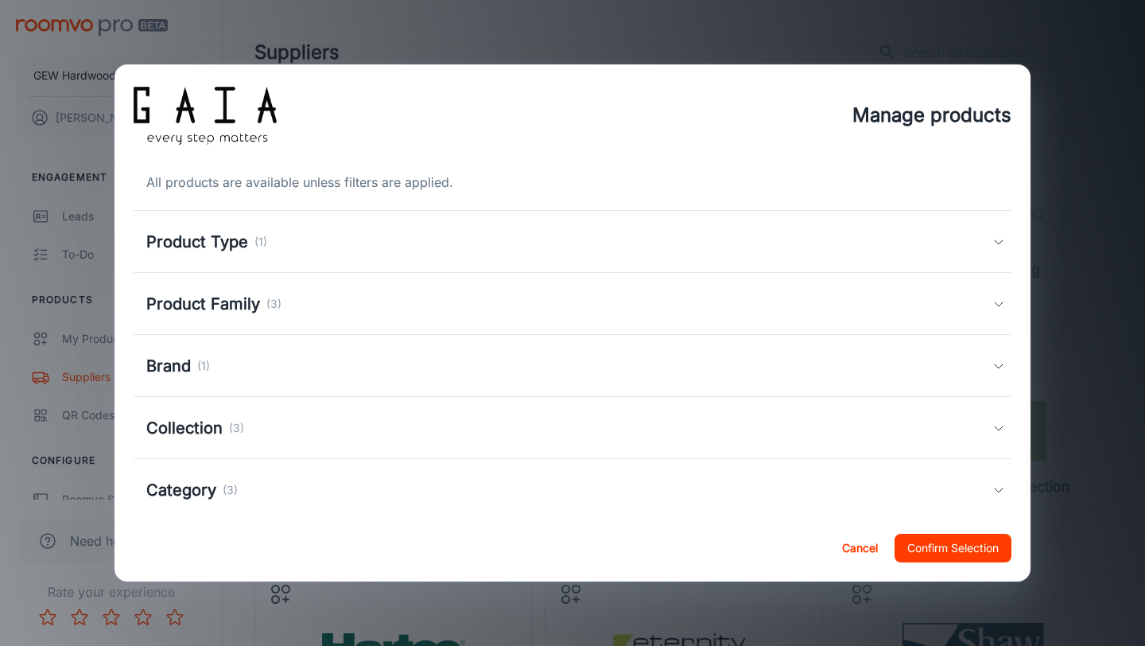
click at [468, 383] on div "Brand (1)" at bounding box center [573, 366] width 878 height 62
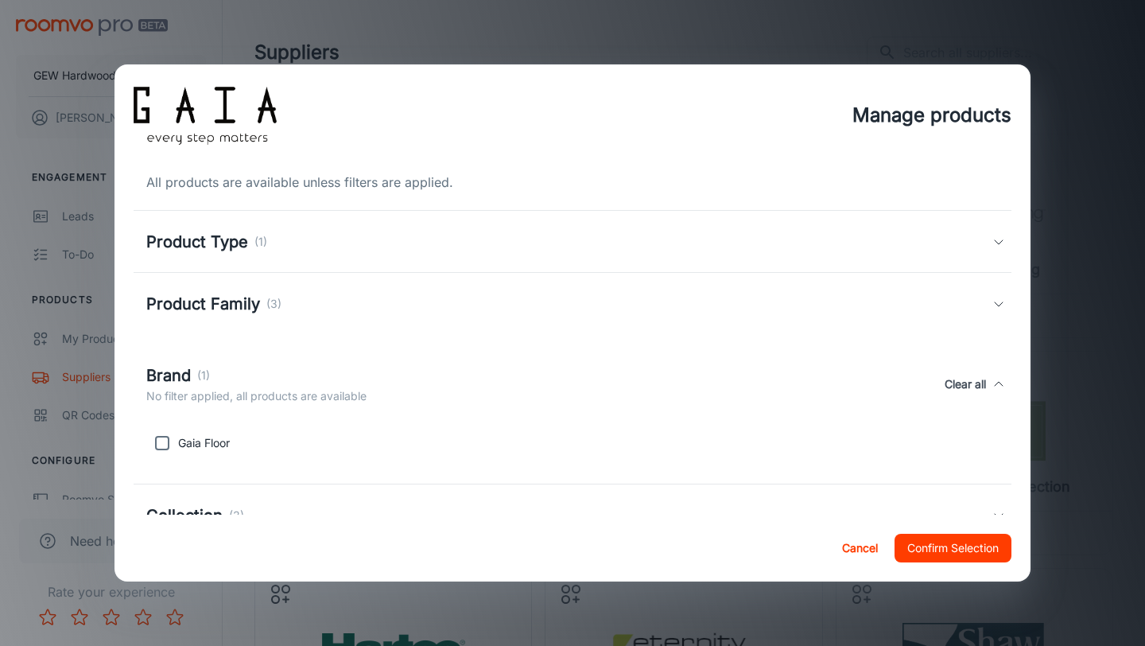
click at [468, 383] on div "Brand (1) No filter applied, all products are available Clear all" at bounding box center [569, 383] width 846 height 41
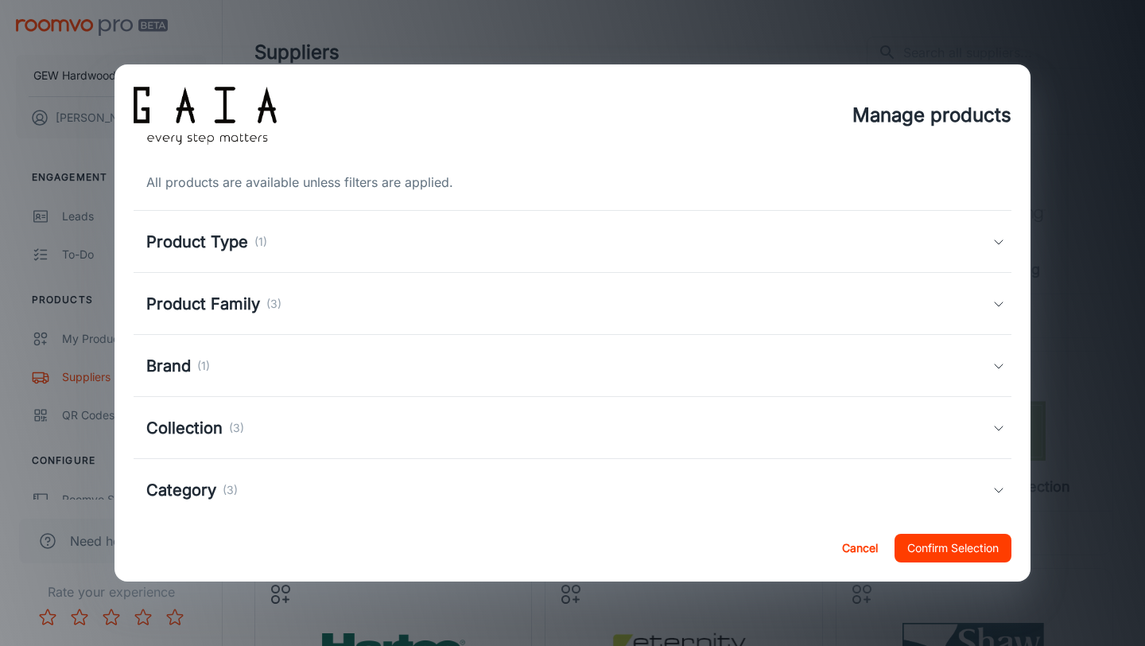
click at [463, 425] on div "Collection (3)" at bounding box center [569, 428] width 846 height 24
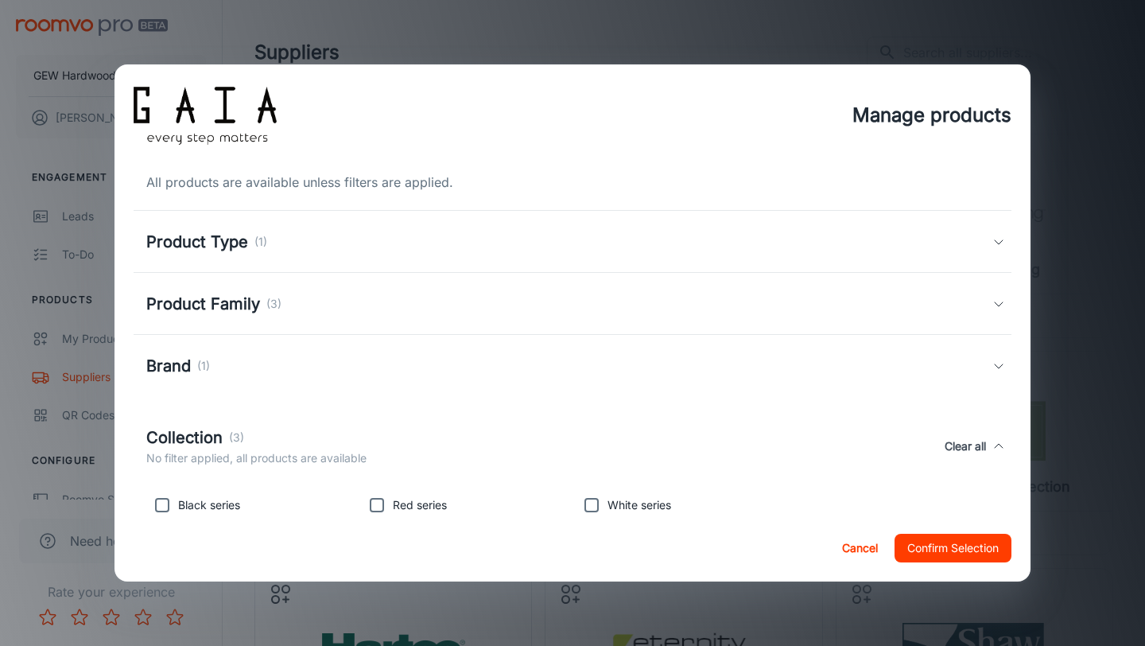
click at [463, 425] on div "Collection (3) No filter applied, all products are available Clear all" at bounding box center [573, 446] width 878 height 73
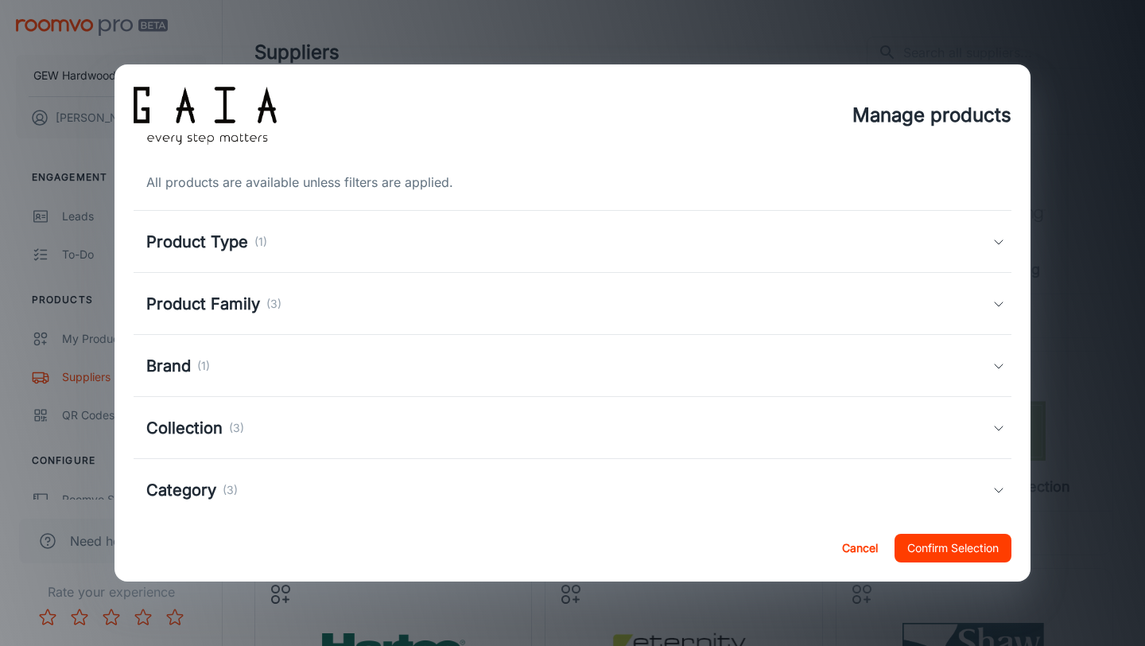
click at [417, 251] on div "Product Type (1)" at bounding box center [569, 242] width 846 height 24
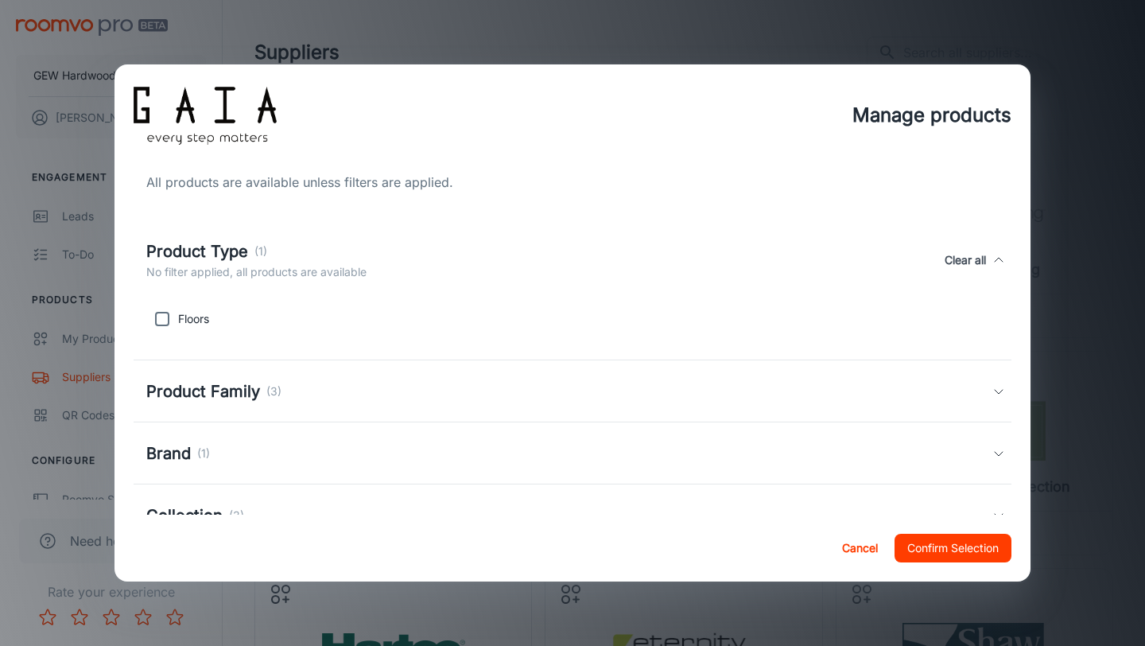
click at [417, 251] on div "Product Type (1) No filter applied, all products are available Clear all" at bounding box center [569, 259] width 846 height 41
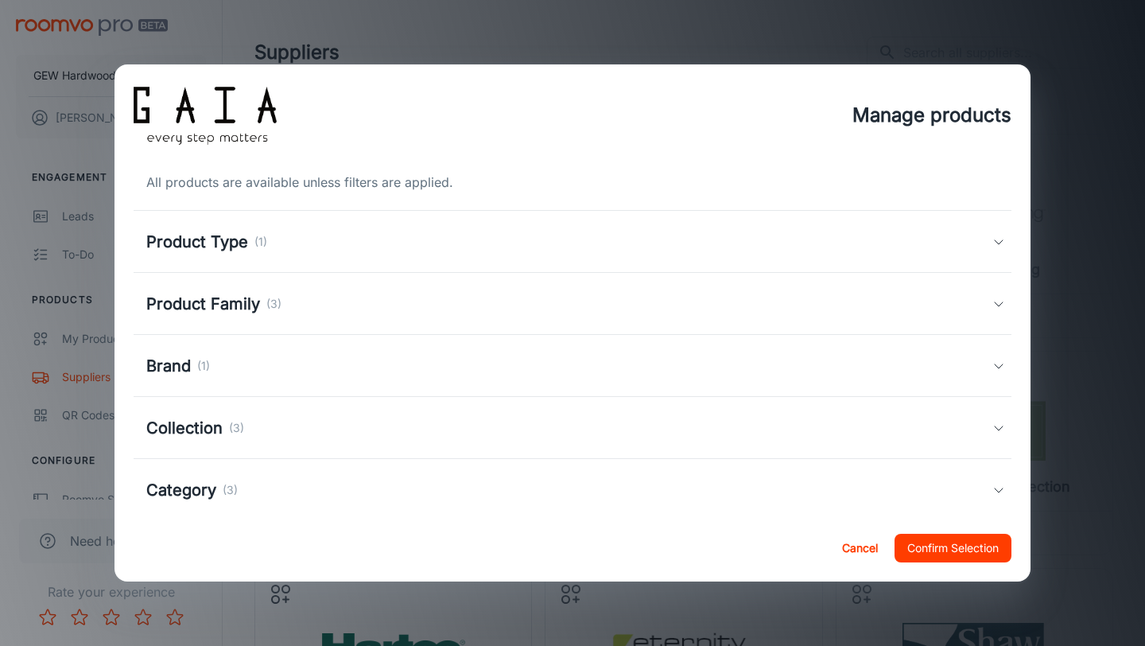
click at [383, 492] on div "Category (3)" at bounding box center [569, 490] width 846 height 24
click at [383, 492] on div "Category (3) No filter applied, all products are available Clear all" at bounding box center [569, 508] width 846 height 41
click at [383, 492] on div "Category (3)" at bounding box center [569, 490] width 846 height 24
click at [383, 492] on div "Category (3) No filter applied, all products are available Clear all" at bounding box center [569, 508] width 846 height 41
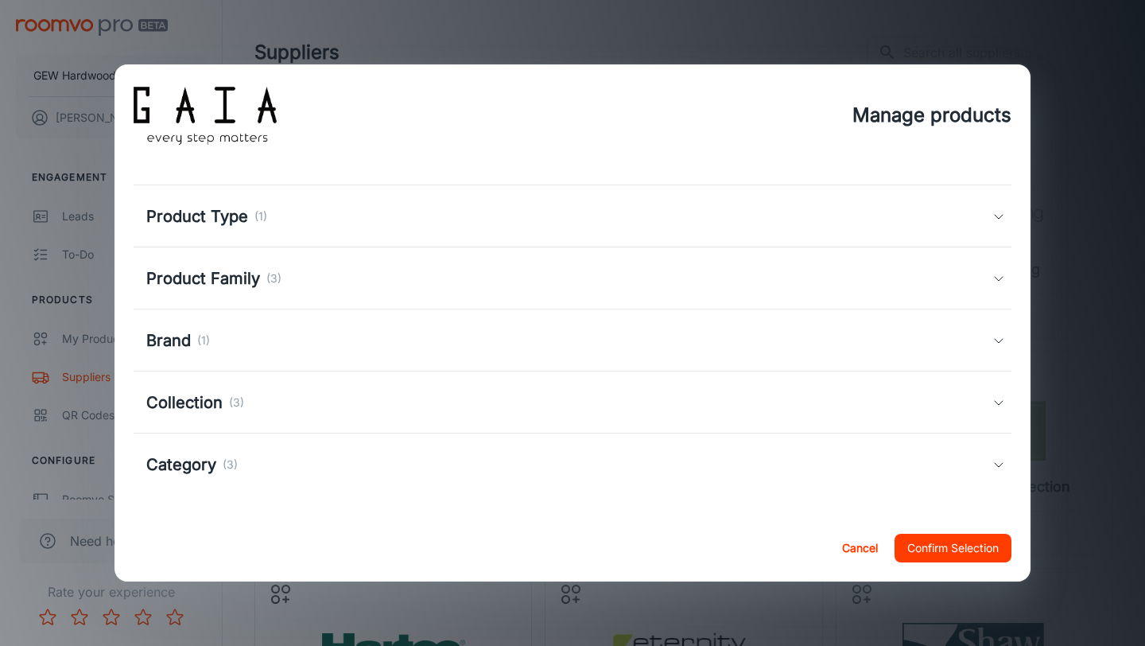
click at [391, 460] on div "Category (3)" at bounding box center [569, 465] width 846 height 24
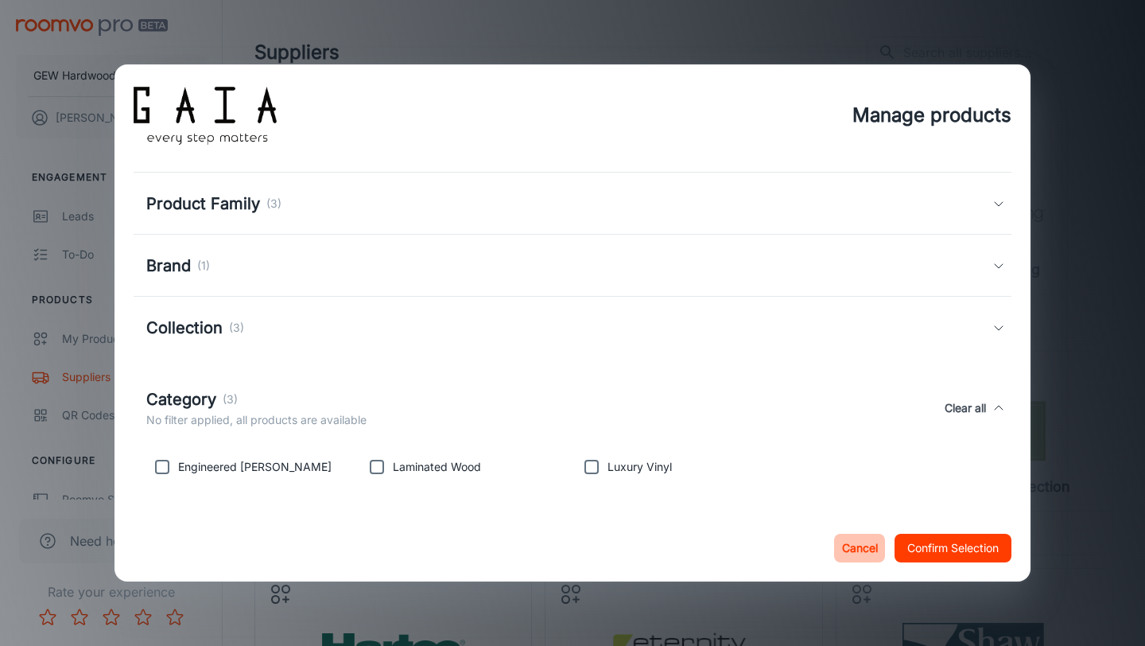
click at [862, 547] on button "Cancel" at bounding box center [859, 548] width 51 height 29
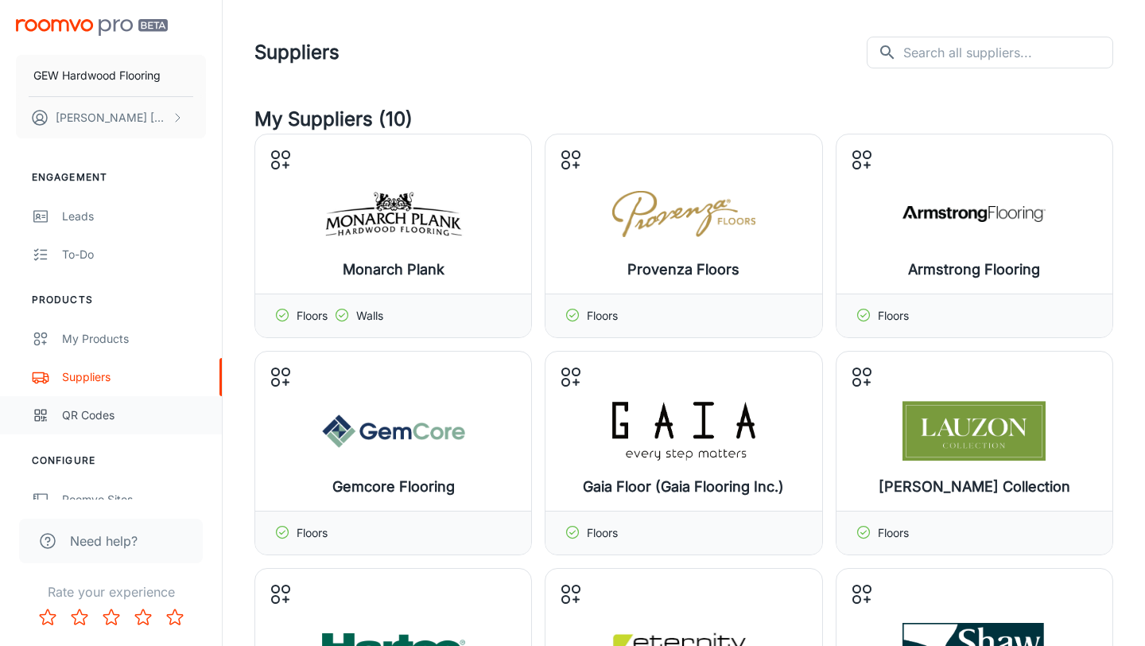
click at [127, 406] on div "QR Codes" at bounding box center [134, 414] width 144 height 17
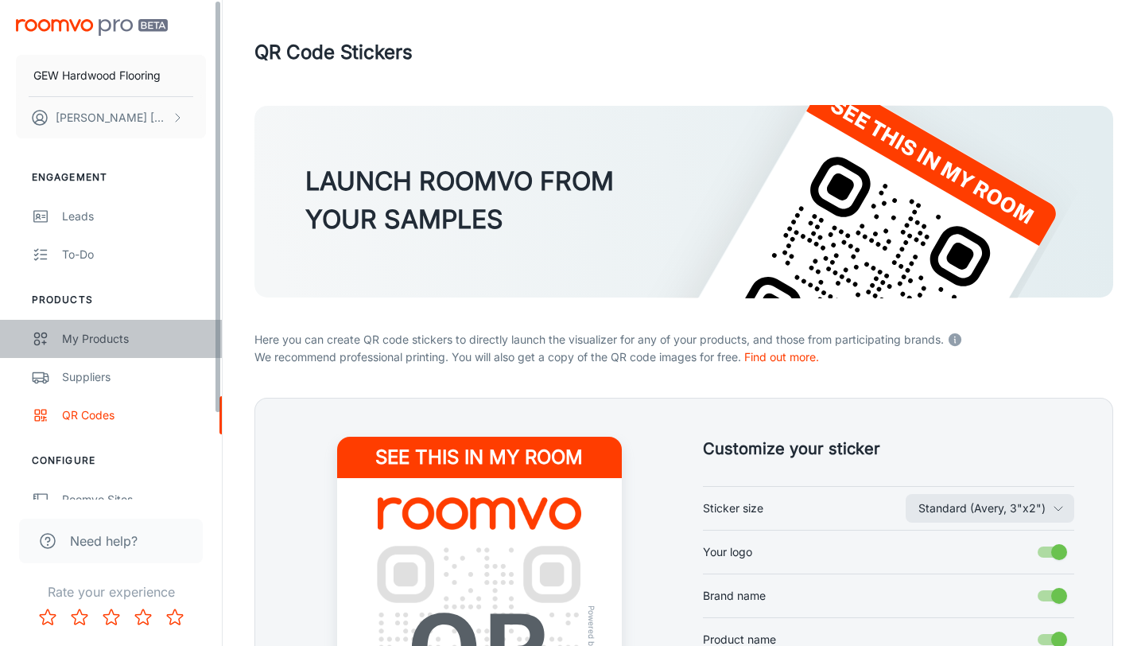
click at [124, 340] on div "My Products" at bounding box center [134, 338] width 144 height 17
